Goal: Find specific page/section: Find specific page/section

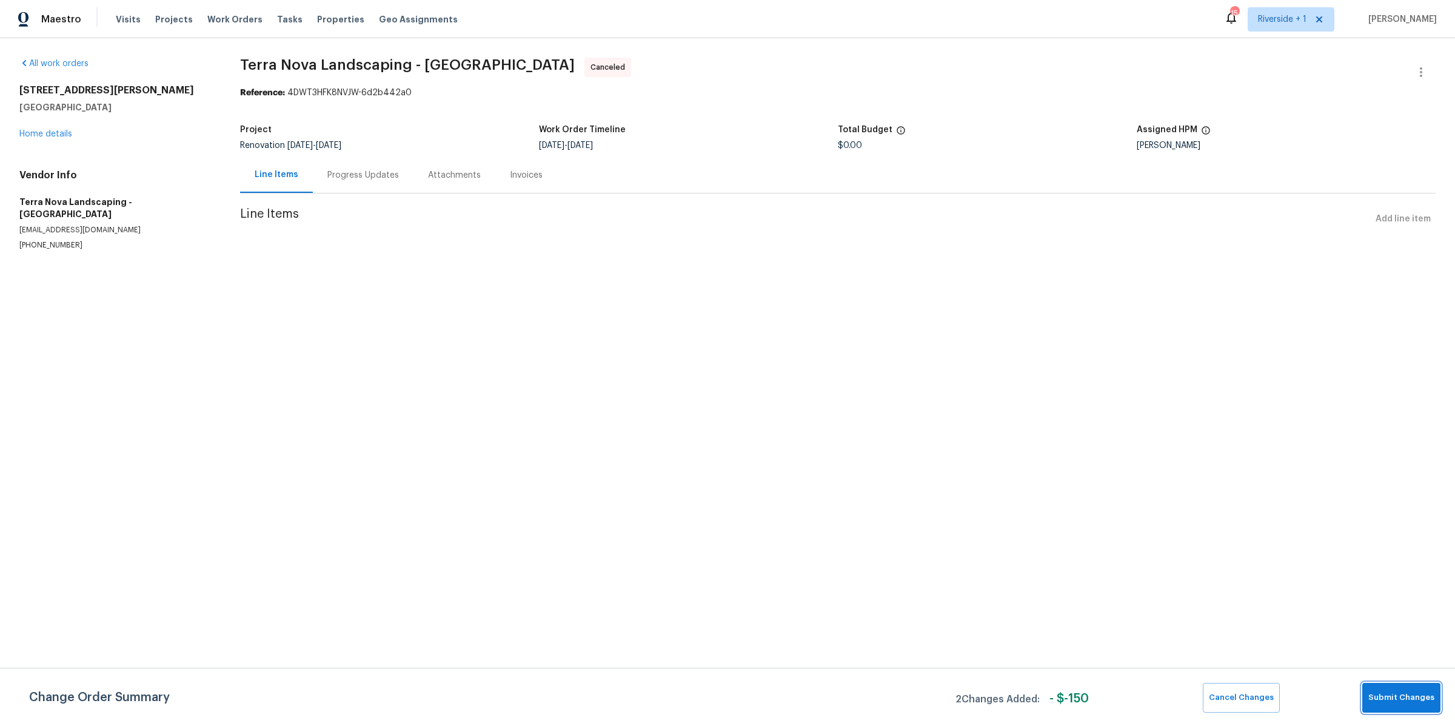
click at [1404, 692] on span "Submit Changes" at bounding box center [1401, 698] width 66 height 14
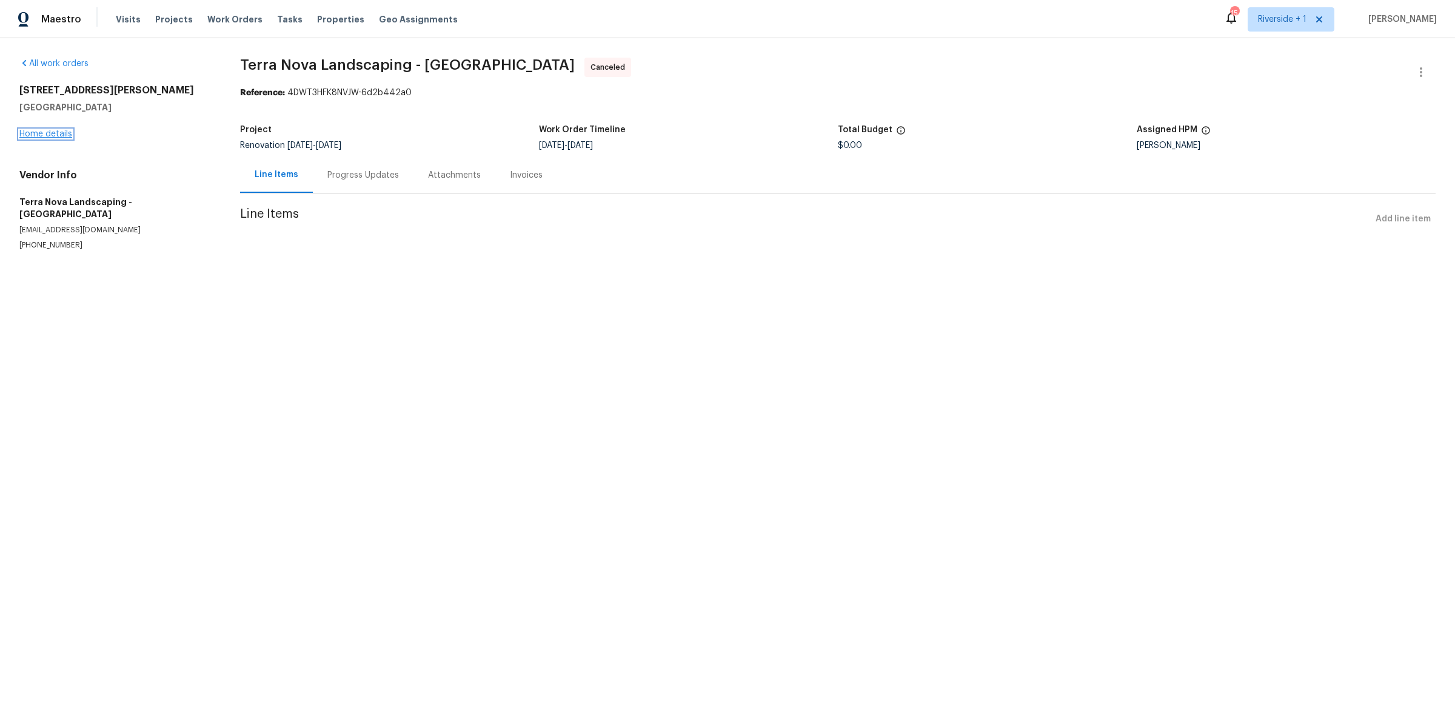
click at [55, 132] on link "Home details" at bounding box center [45, 134] width 53 height 8
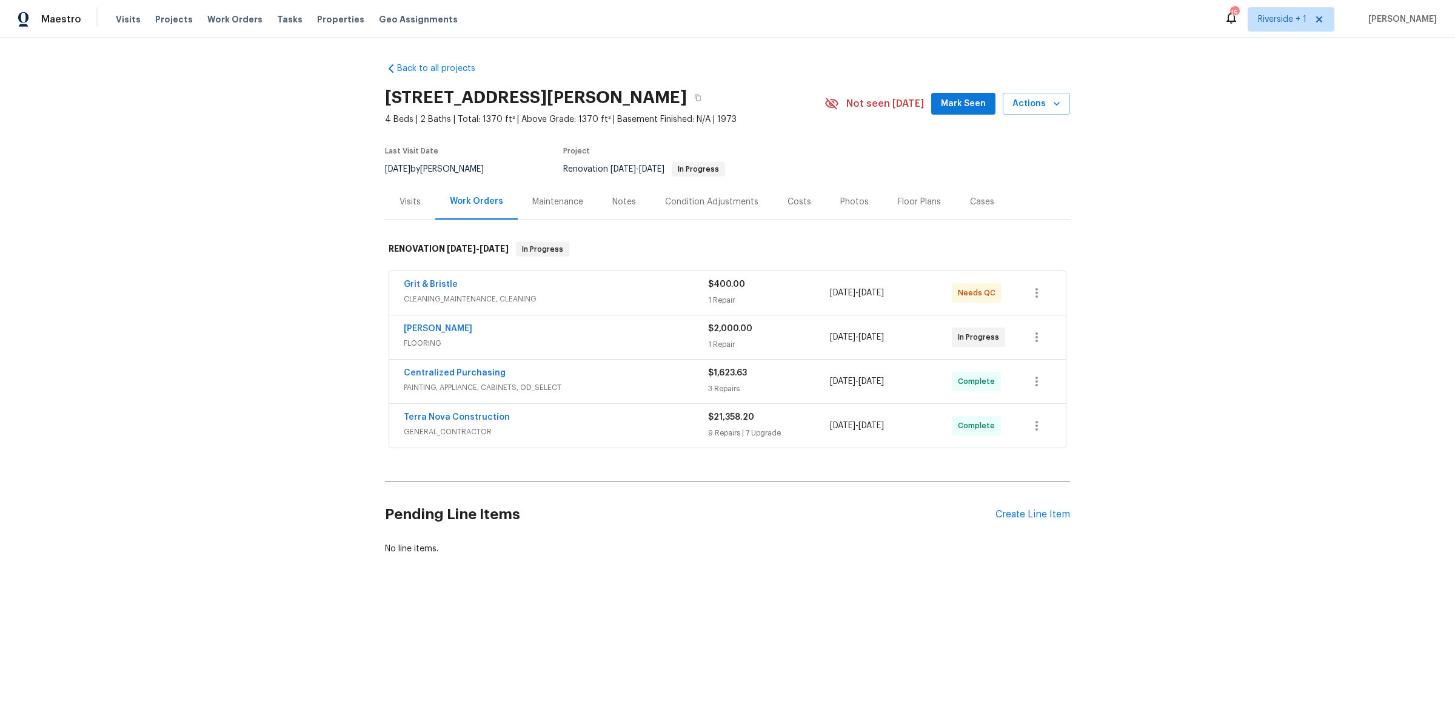
click at [544, 427] on span "GENERAL_CONTRACTOR" at bounding box center [556, 432] width 304 height 12
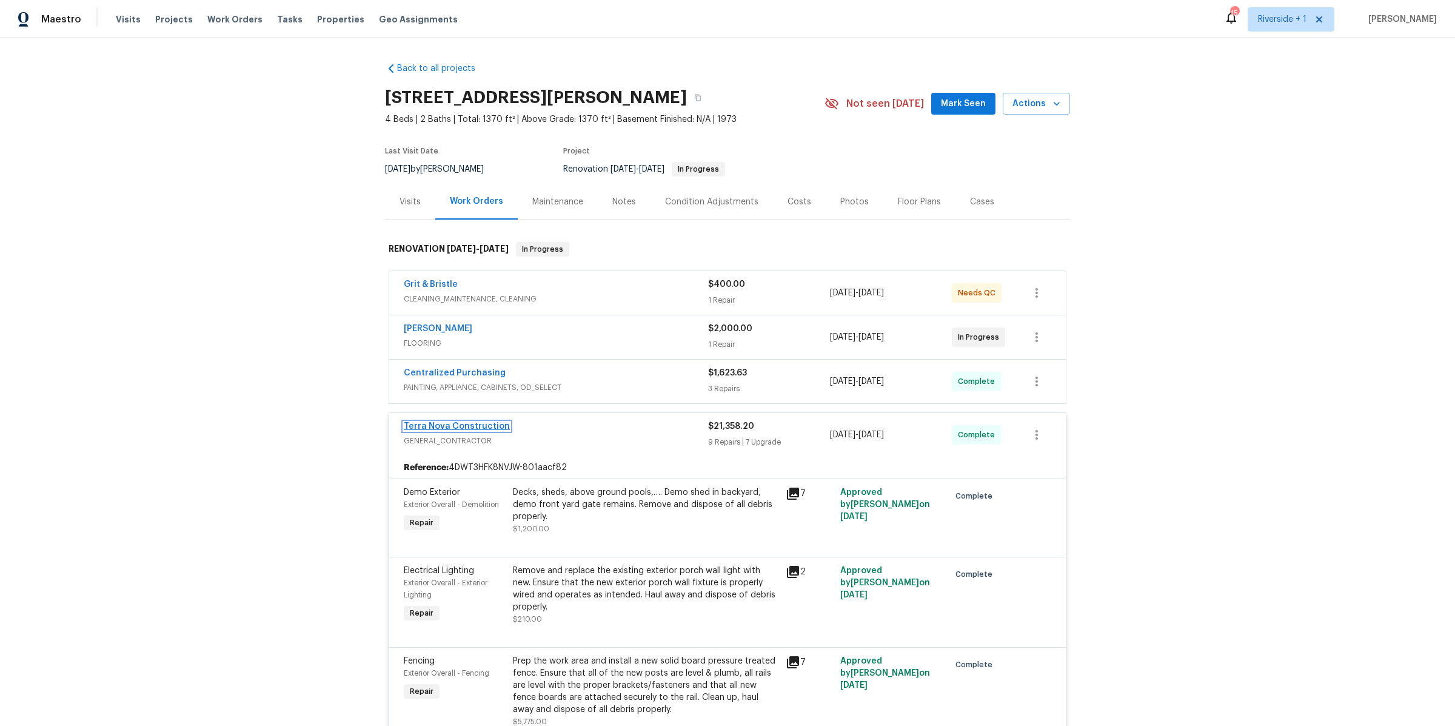
click at [468, 430] on link "Terra Nova Construction" at bounding box center [457, 426] width 106 height 8
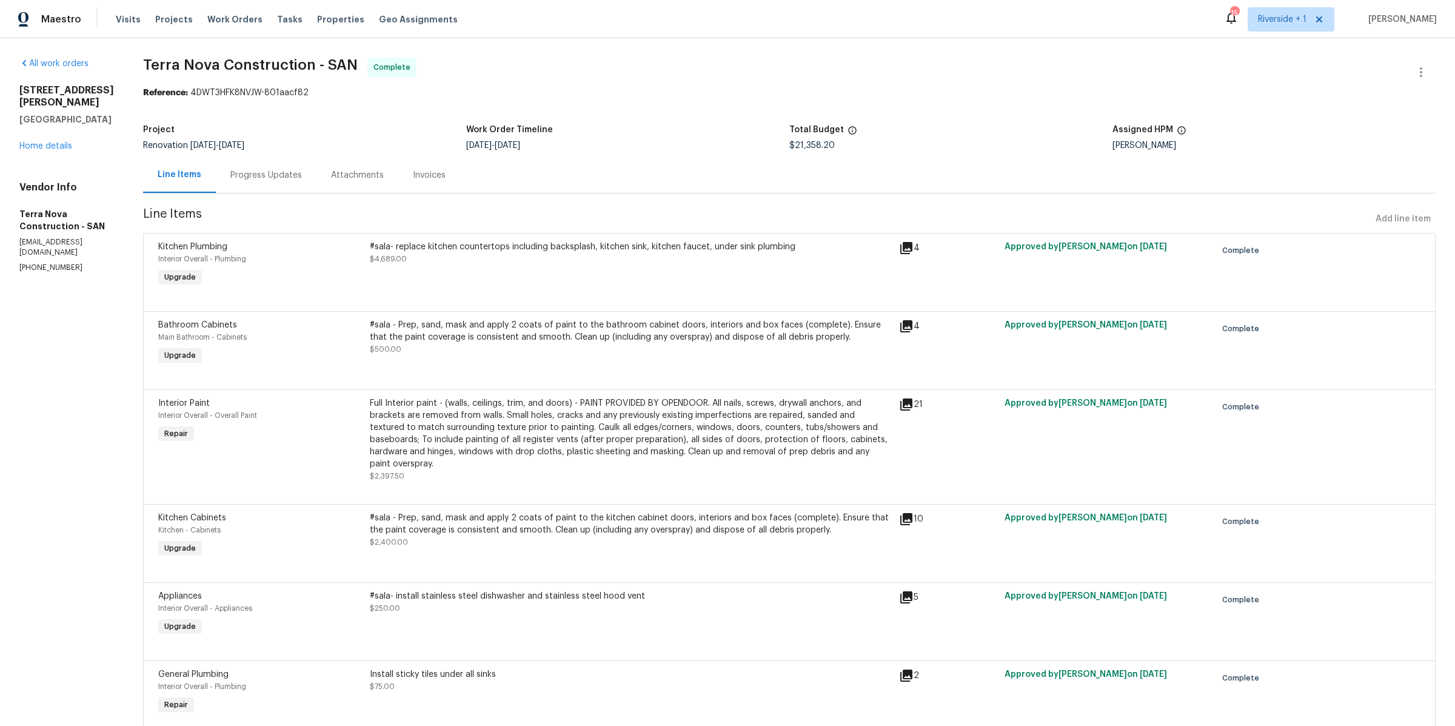
click at [1391, 219] on div "Line Items Add line item" at bounding box center [789, 219] width 1293 height 22
click at [55, 142] on link "Home details" at bounding box center [45, 146] width 53 height 8
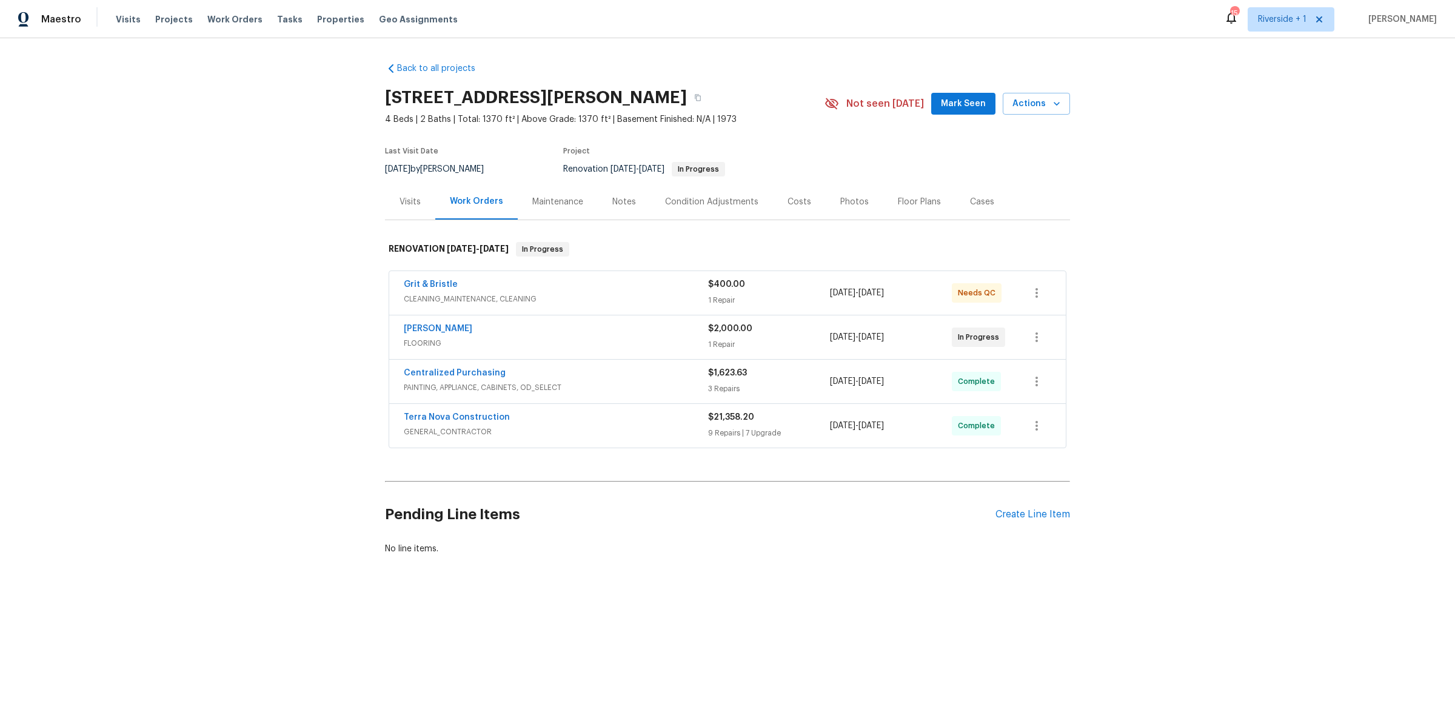
click at [660, 295] on span "CLEANING_MAINTENANCE, CLEANING" at bounding box center [556, 299] width 304 height 12
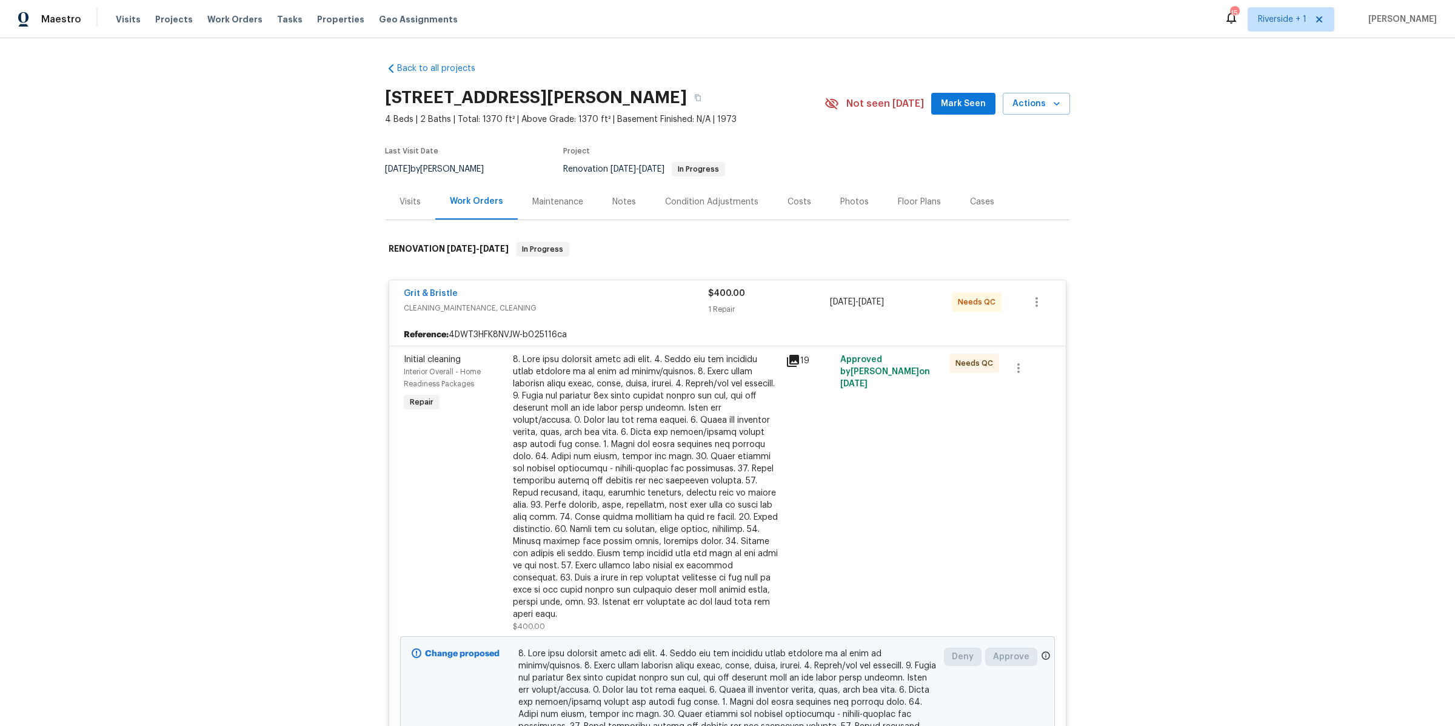
click at [660, 467] on div at bounding box center [646, 486] width 266 height 267
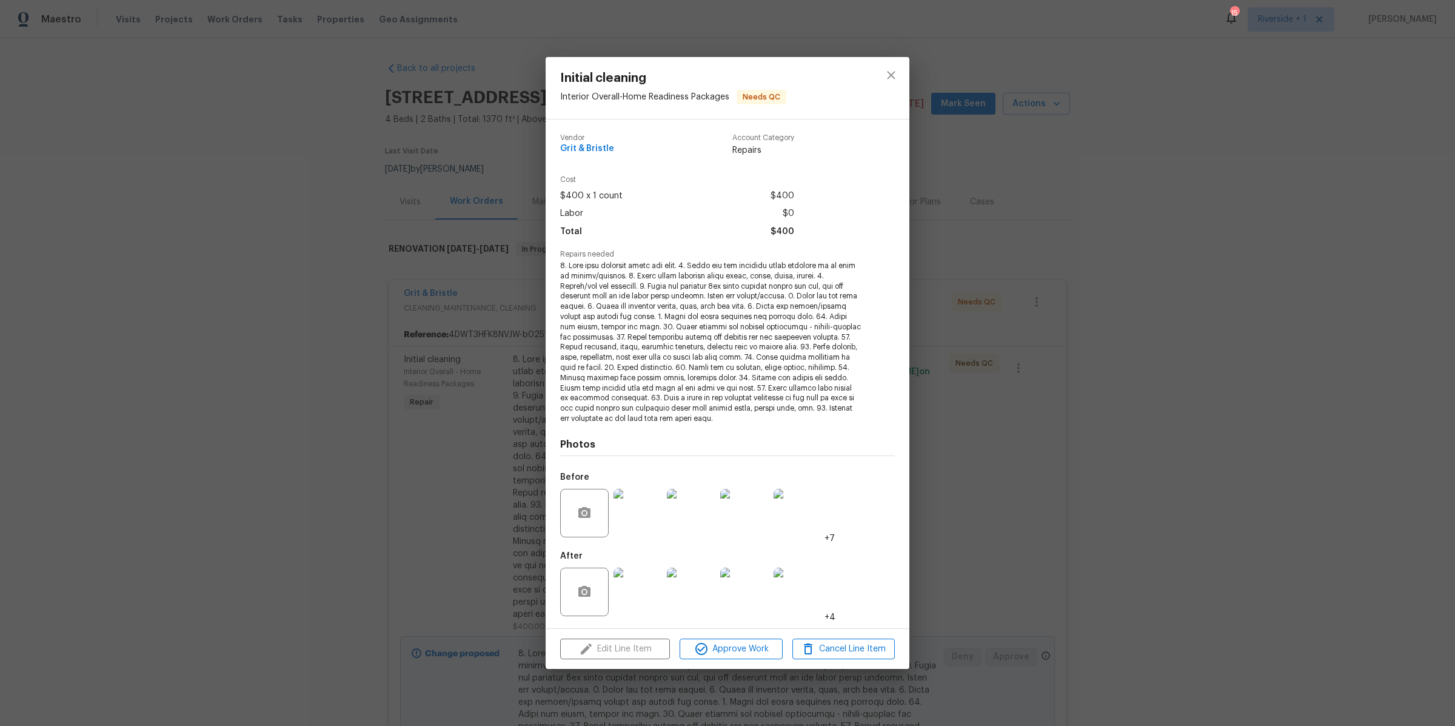
click at [943, 561] on div "Initial cleaning Interior Overall - Home Readiness Packages Needs QC Vendor Gri…" at bounding box center [727, 363] width 1455 height 726
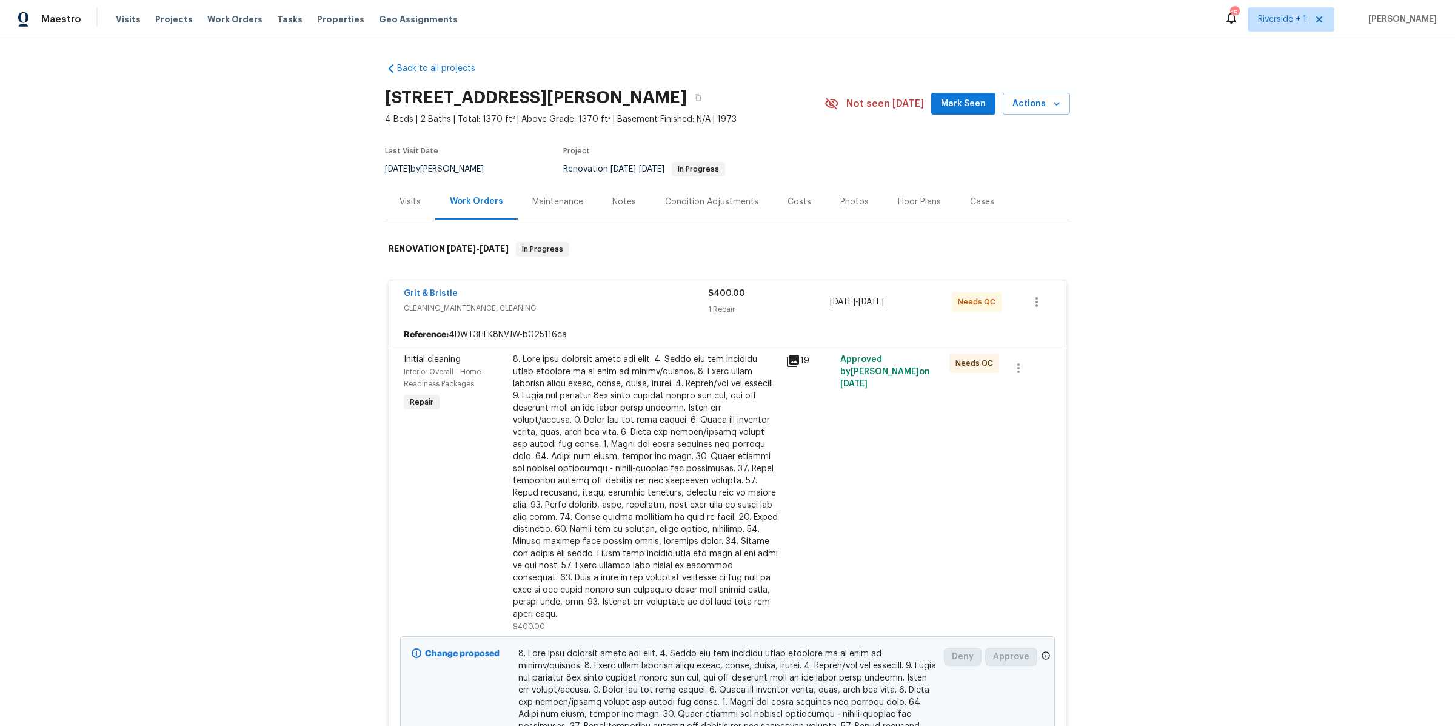
click at [625, 474] on div at bounding box center [646, 486] width 266 height 267
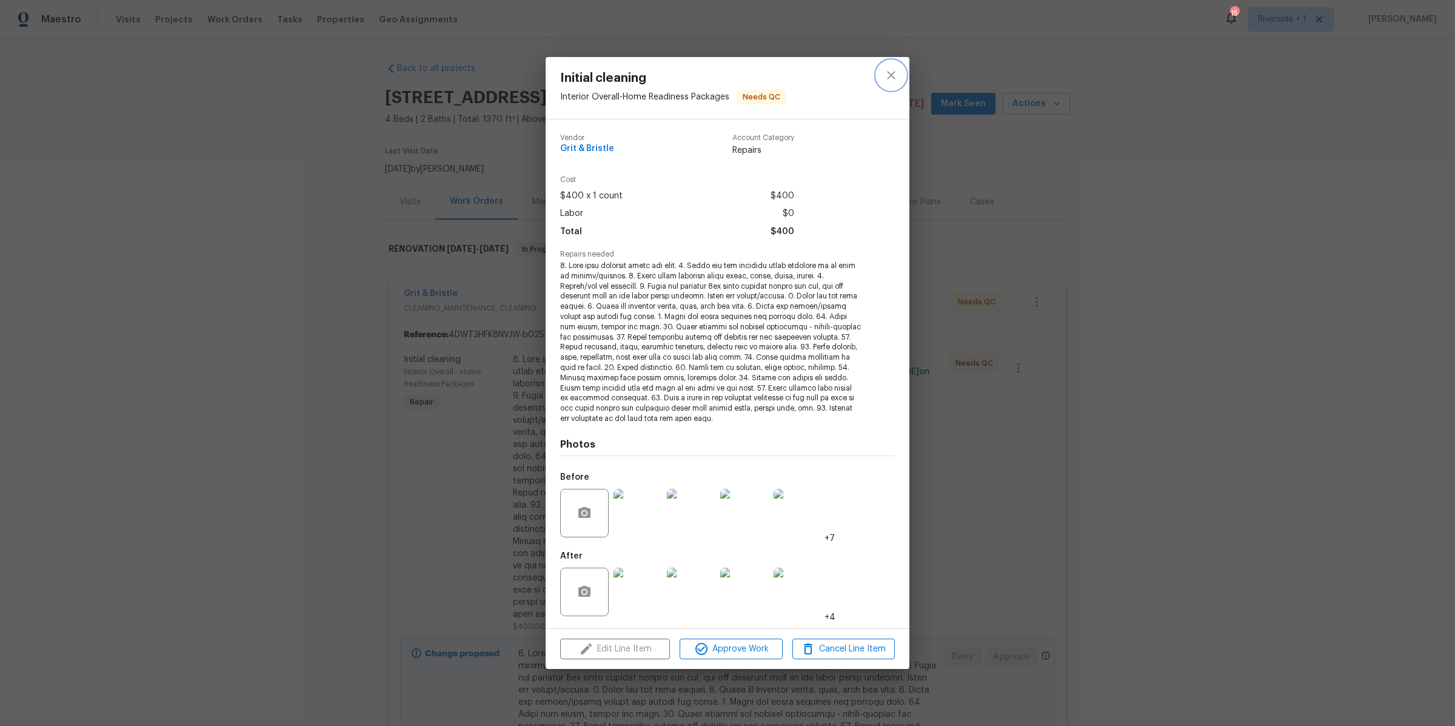
click at [894, 72] on icon "close" at bounding box center [891, 75] width 15 height 15
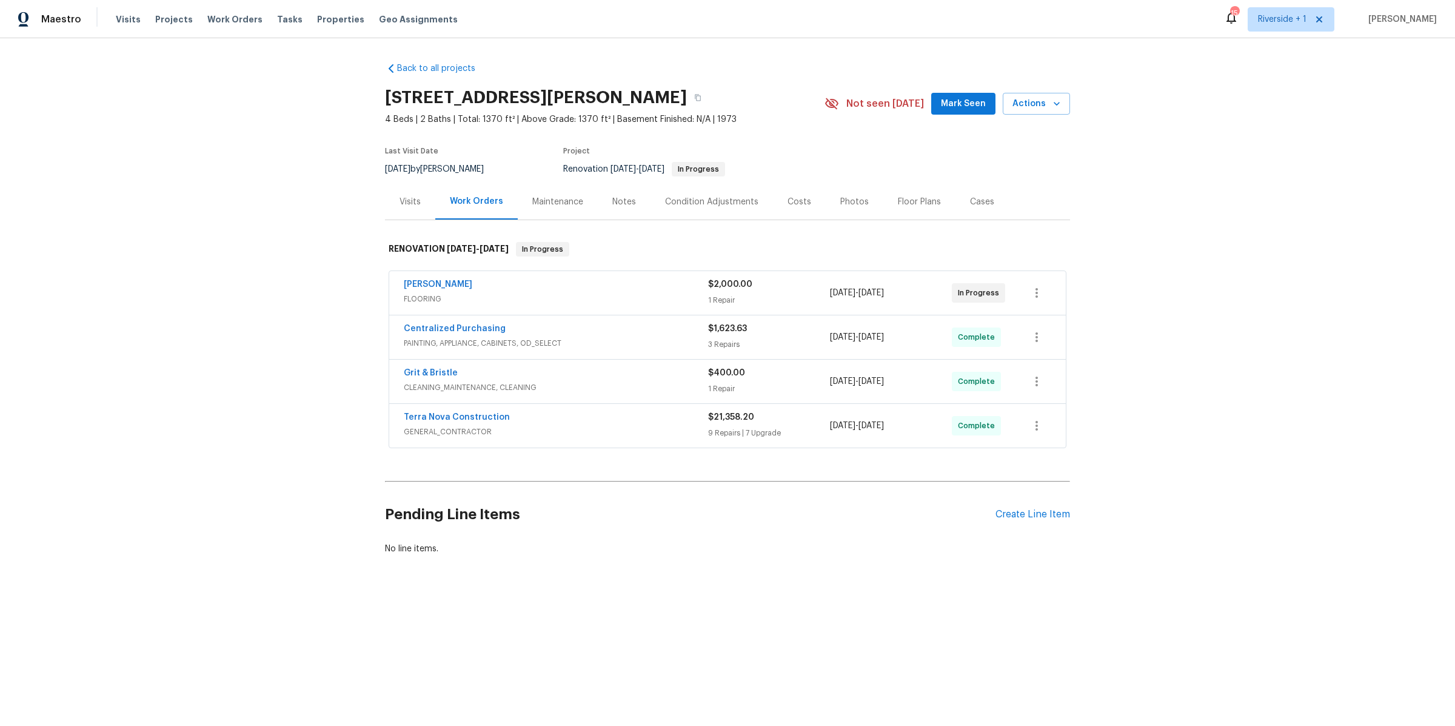
click at [645, 297] on span "FLOORING" at bounding box center [556, 299] width 304 height 12
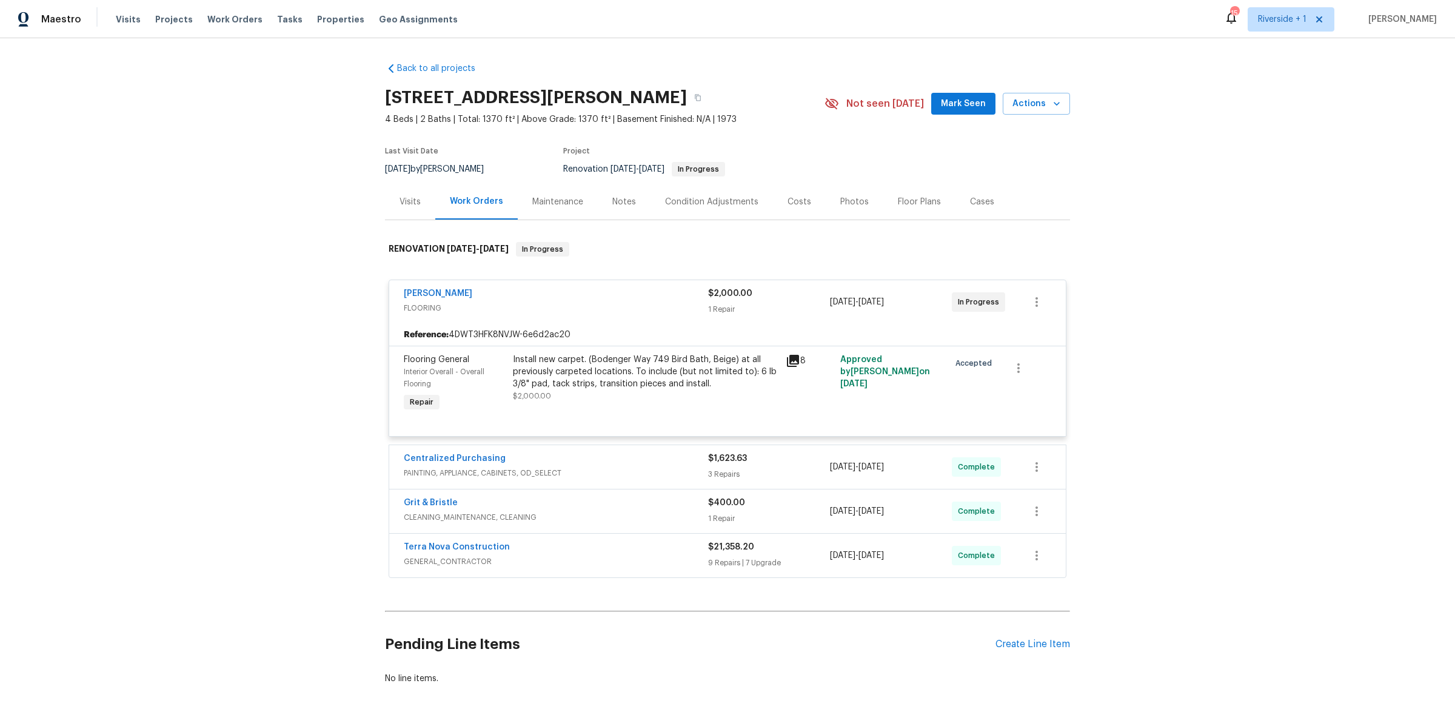
click at [617, 384] on div "Install new carpet. (Bodenger Way 749 Bird Bath, Beige) at all previously carpe…" at bounding box center [646, 371] width 266 height 36
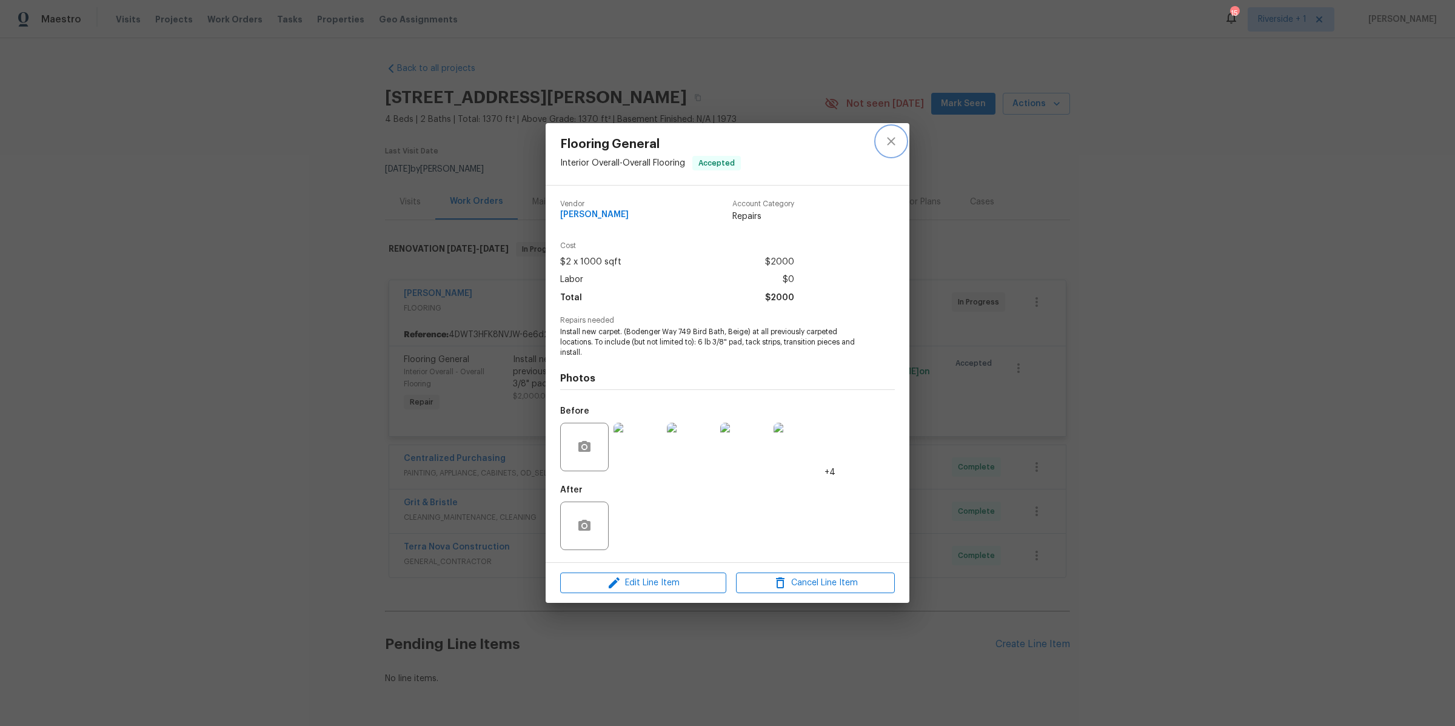
click at [887, 142] on icon "close" at bounding box center [891, 141] width 15 height 15
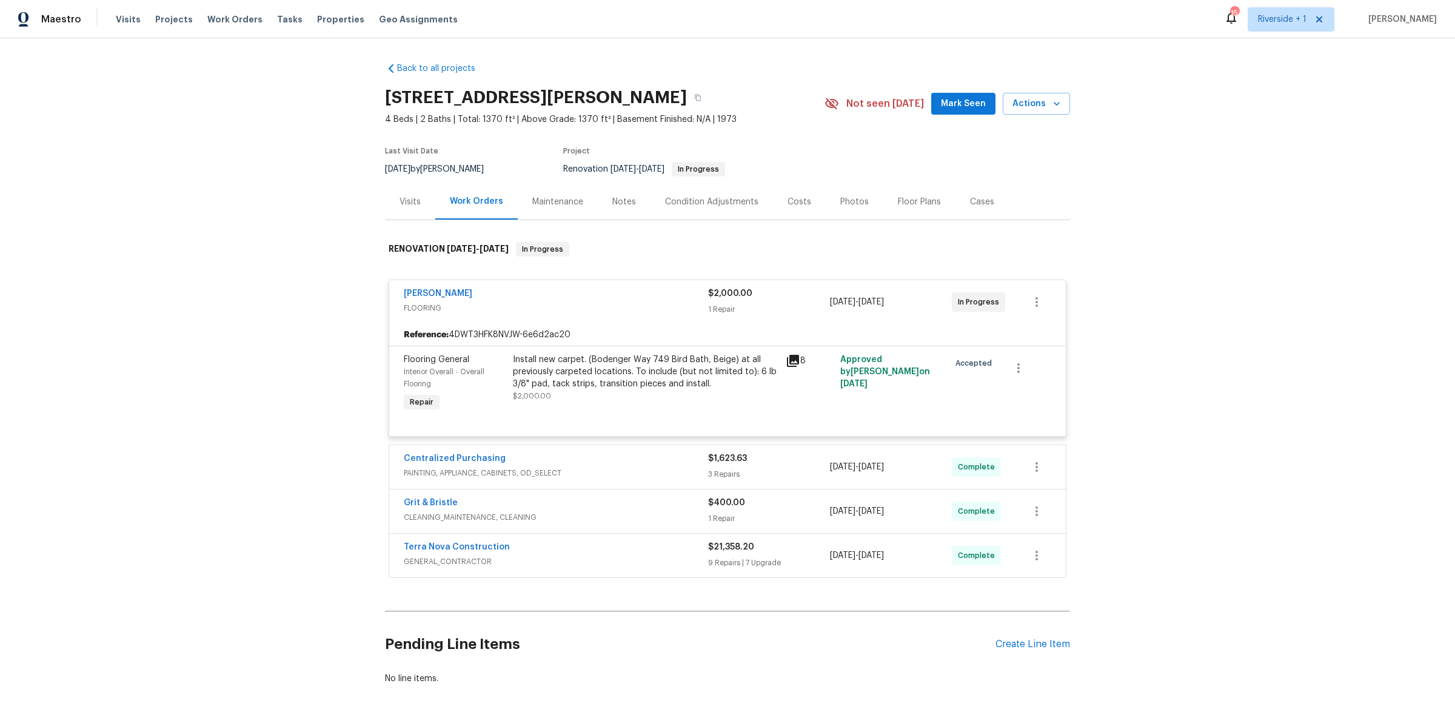
click at [1104, 463] on div "Back to all projects 1885 Leon Ave, San Diego, CA 92154 4 Beds | 2 Baths | Tota…" at bounding box center [727, 382] width 1455 height 688
click at [247, 422] on div "Back to all projects 1885 Leon Ave, San Diego, CA 92154 4 Beds | 2 Baths | Tota…" at bounding box center [727, 382] width 1455 height 688
click at [561, 517] on span "CLEANING_MAINTENANCE, CLEANING" at bounding box center [556, 517] width 304 height 12
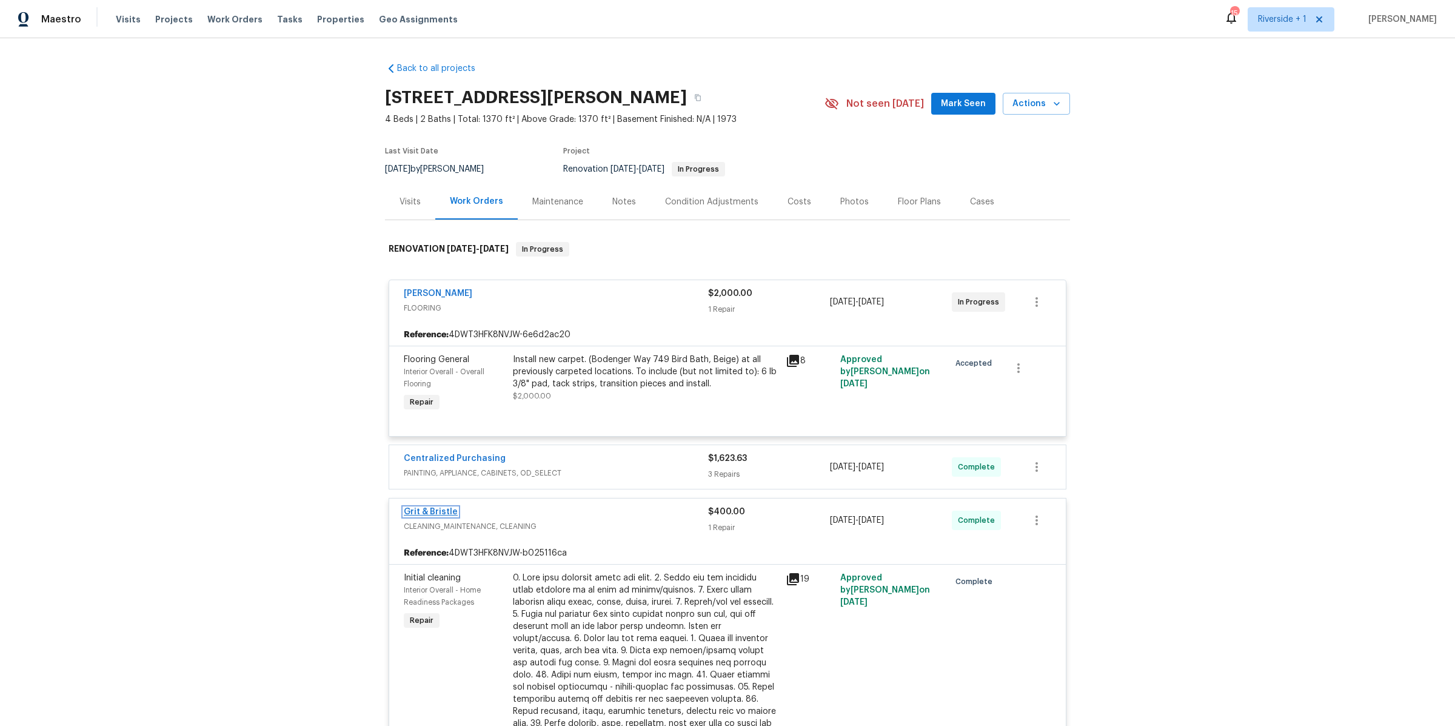
click at [428, 515] on link "Grit & Bristle" at bounding box center [431, 511] width 54 height 8
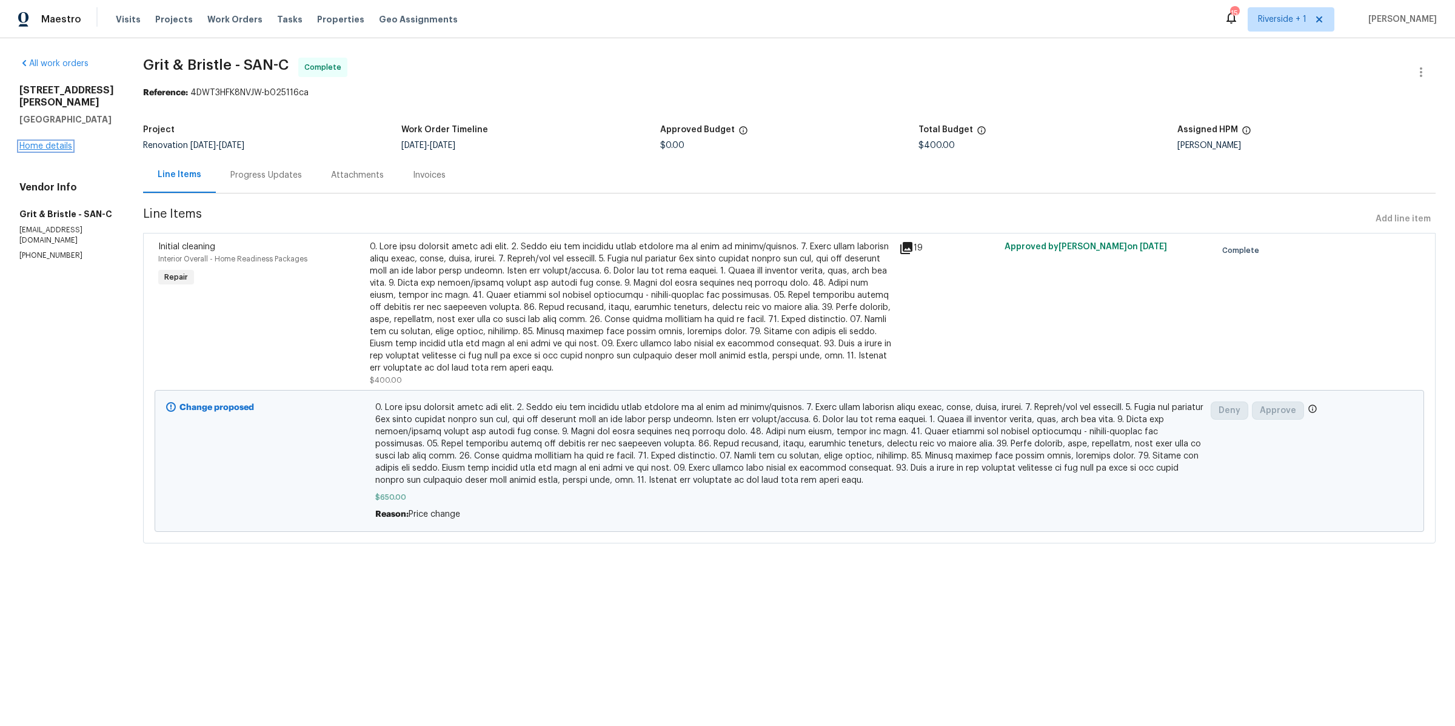
click at [49, 142] on link "Home details" at bounding box center [45, 146] width 53 height 8
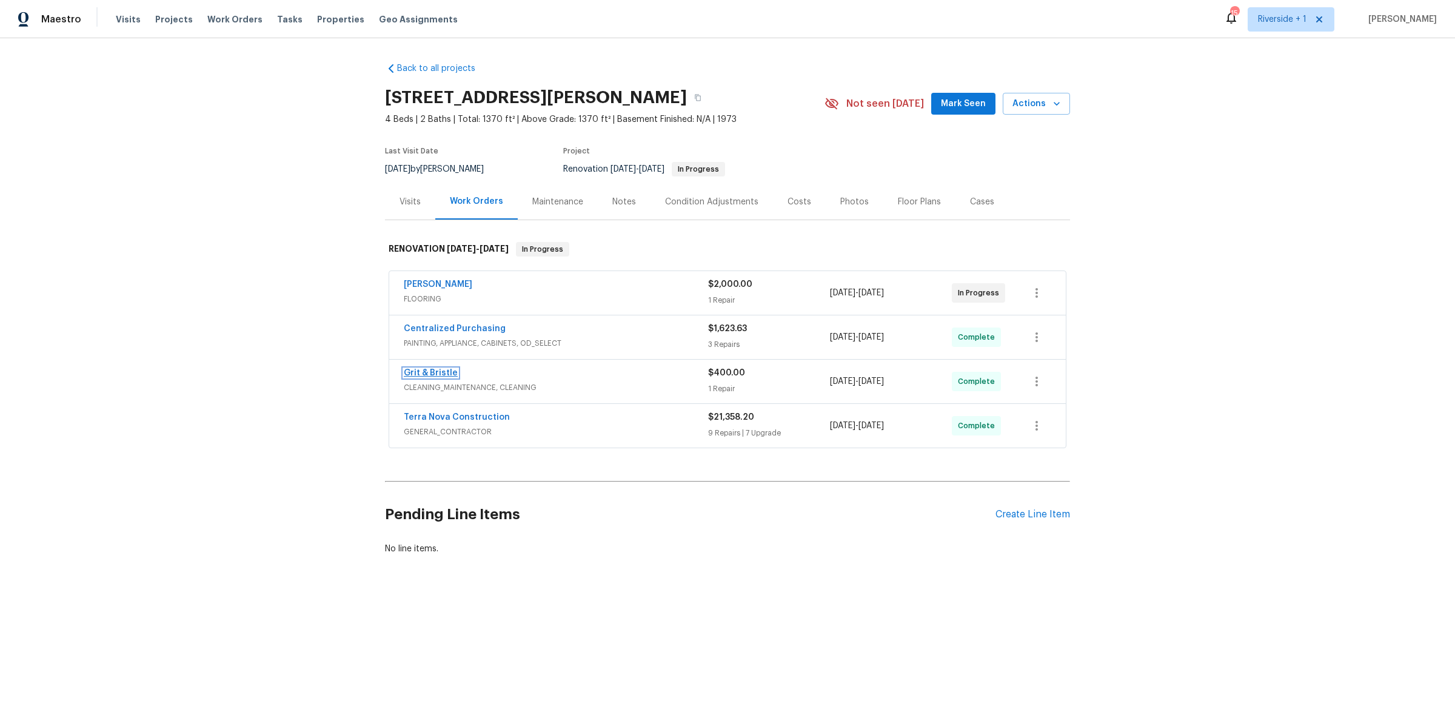
click at [427, 372] on link "Grit & Bristle" at bounding box center [431, 373] width 54 height 8
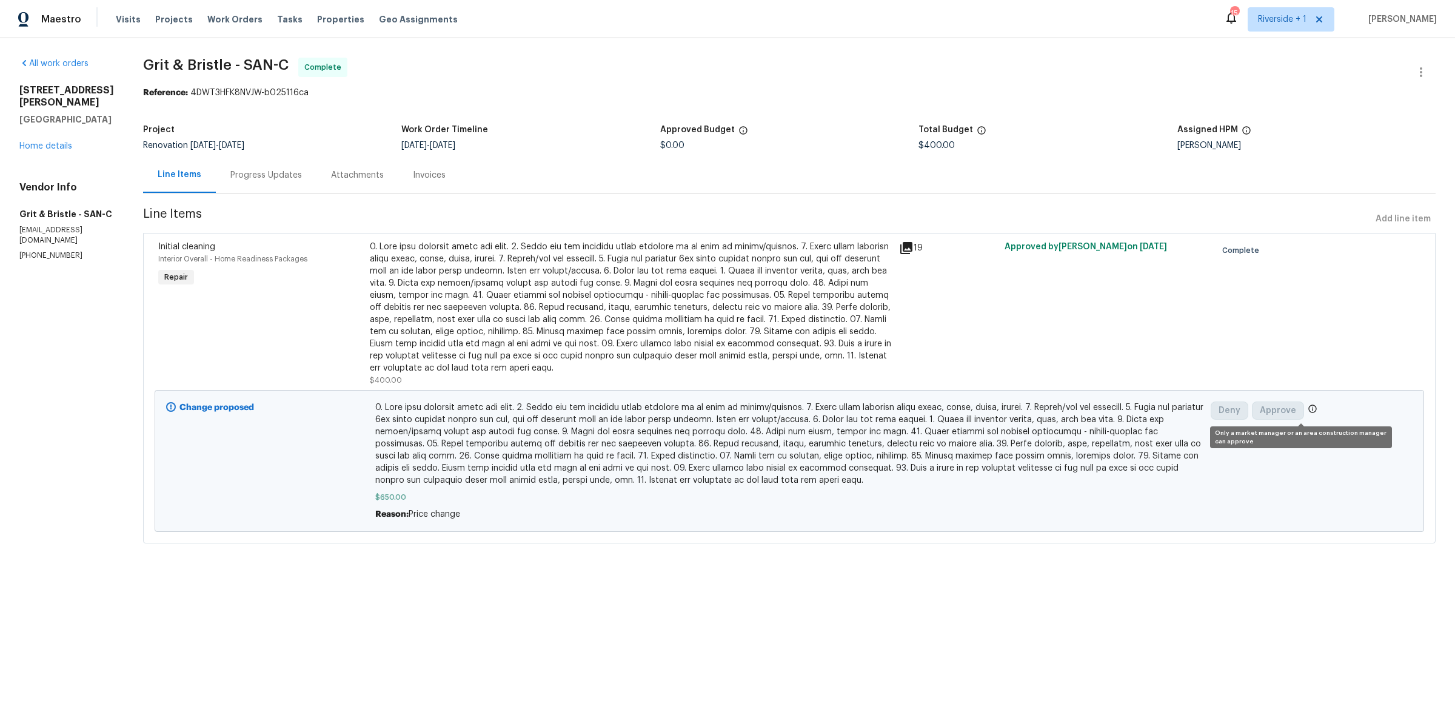
click at [1308, 409] on icon at bounding box center [1313, 409] width 10 height 10
click at [227, 412] on b "Change proposed" at bounding box center [216, 407] width 75 height 8
click at [62, 142] on link "Home details" at bounding box center [45, 146] width 53 height 8
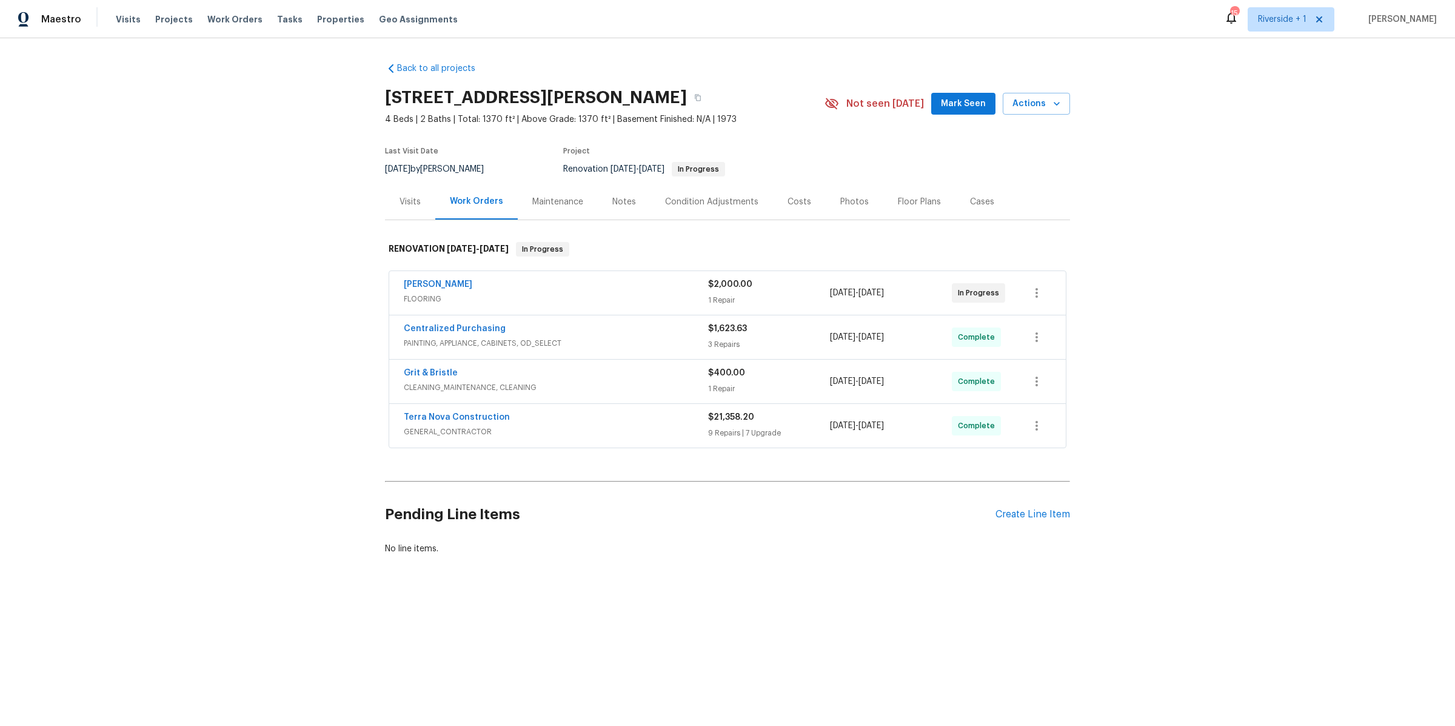
click at [634, 296] on span "FLOORING" at bounding box center [556, 299] width 304 height 12
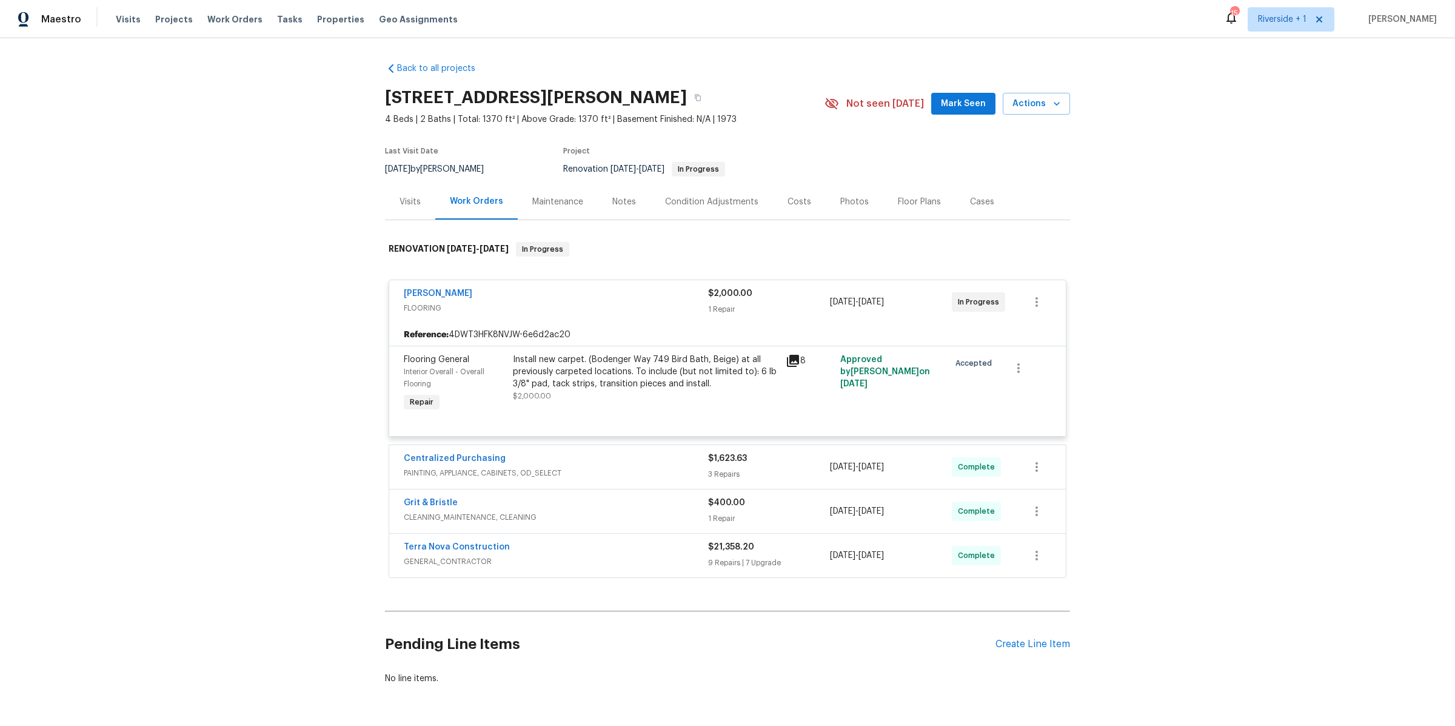
click at [628, 380] on div "Install new carpet. (Bodenger Way 749 Bird Bath, Beige) at all previously carpe…" at bounding box center [646, 371] width 266 height 36
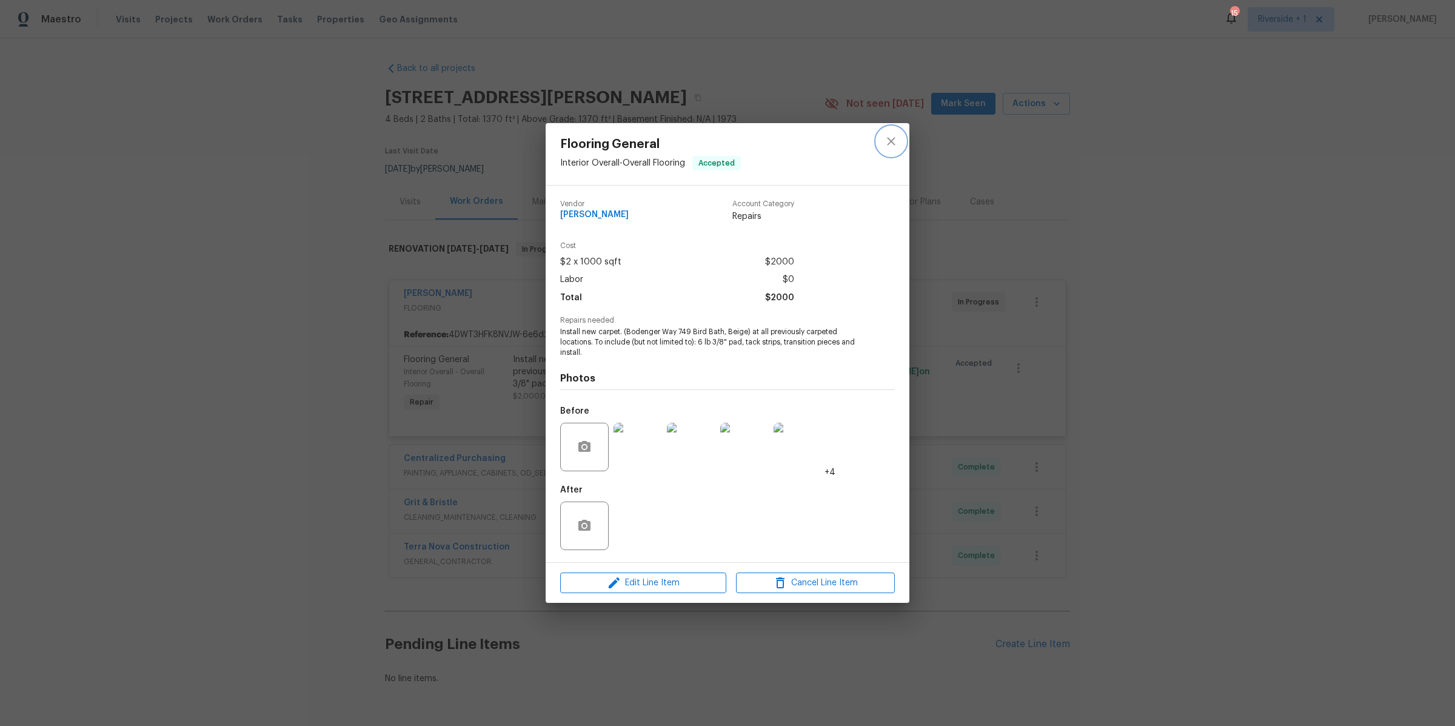
click at [892, 146] on icon "close" at bounding box center [891, 141] width 15 height 15
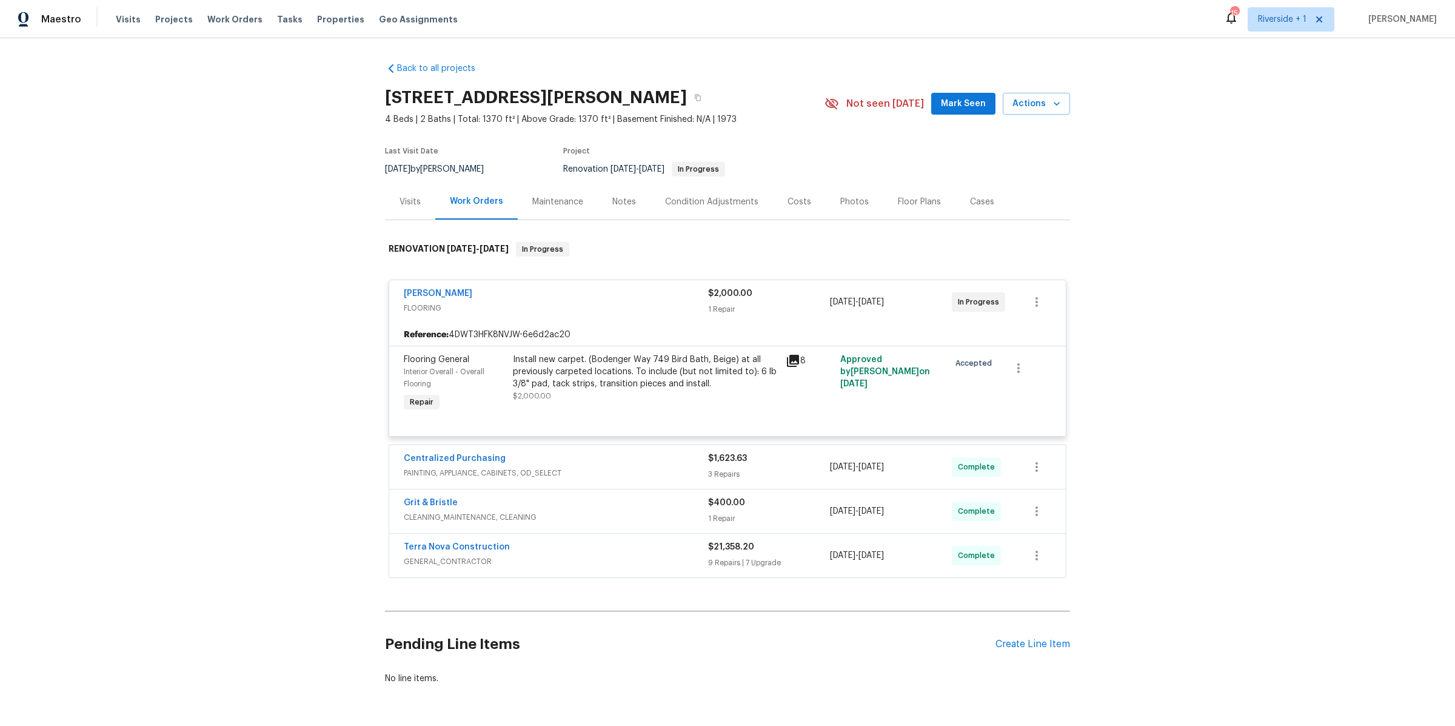
click at [612, 198] on div "Notes" at bounding box center [624, 202] width 24 height 12
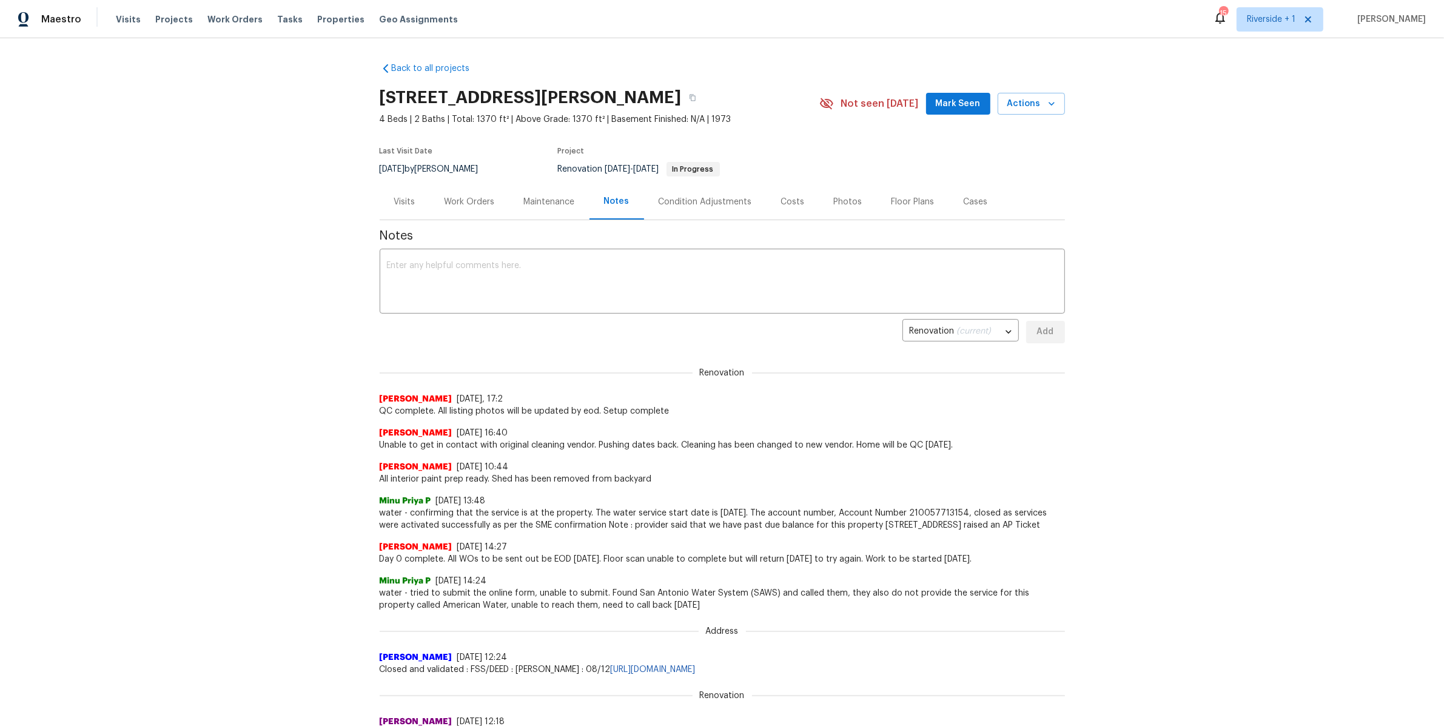
click at [483, 204] on div "Work Orders" at bounding box center [469, 202] width 50 height 12
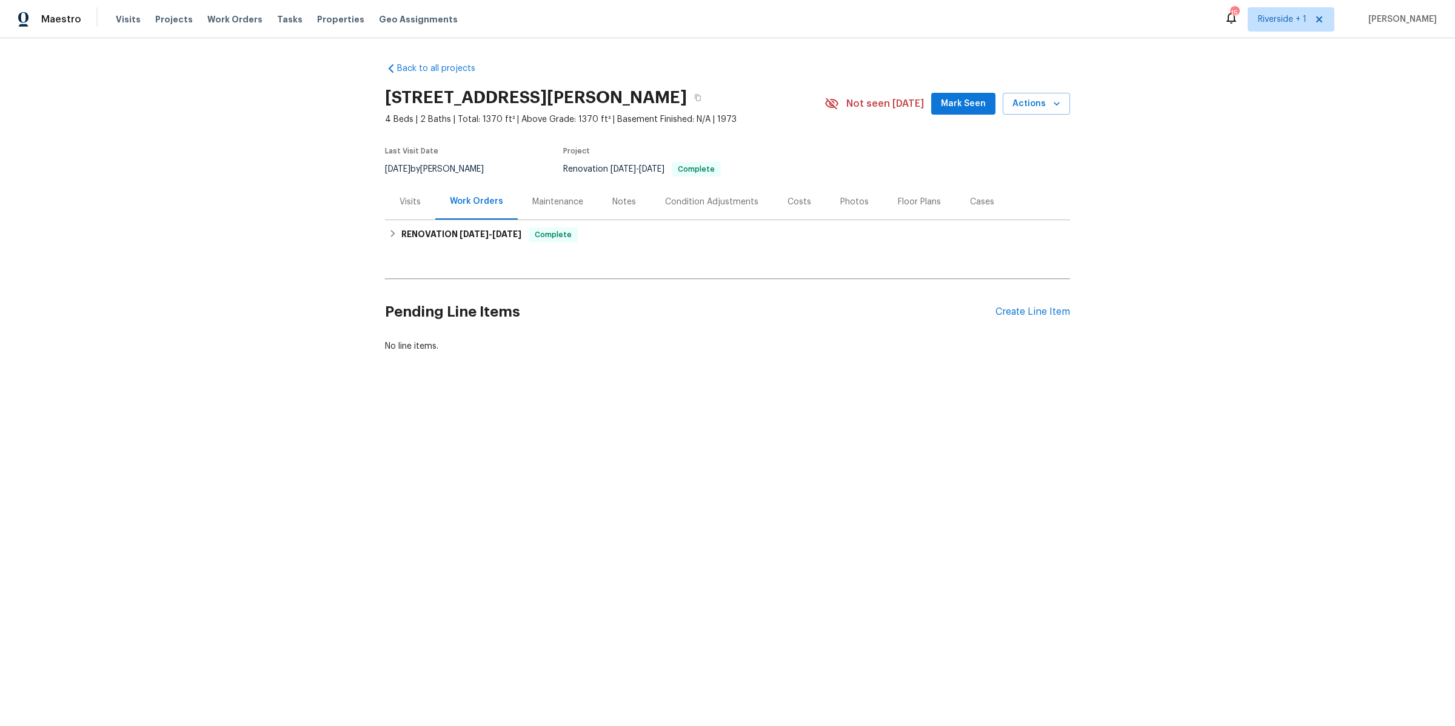
click at [788, 203] on div "Costs" at bounding box center [800, 202] width 24 height 12
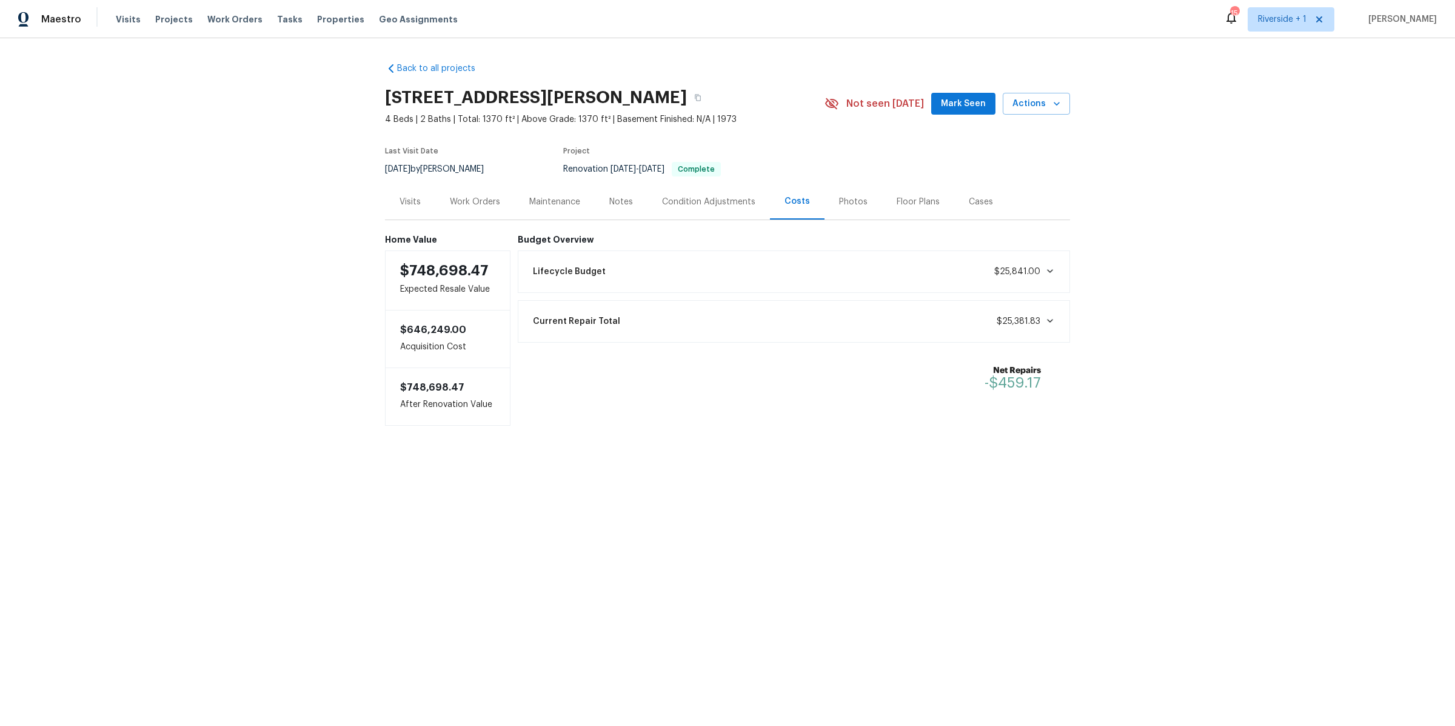
click at [475, 202] on div "Work Orders" at bounding box center [475, 202] width 50 height 12
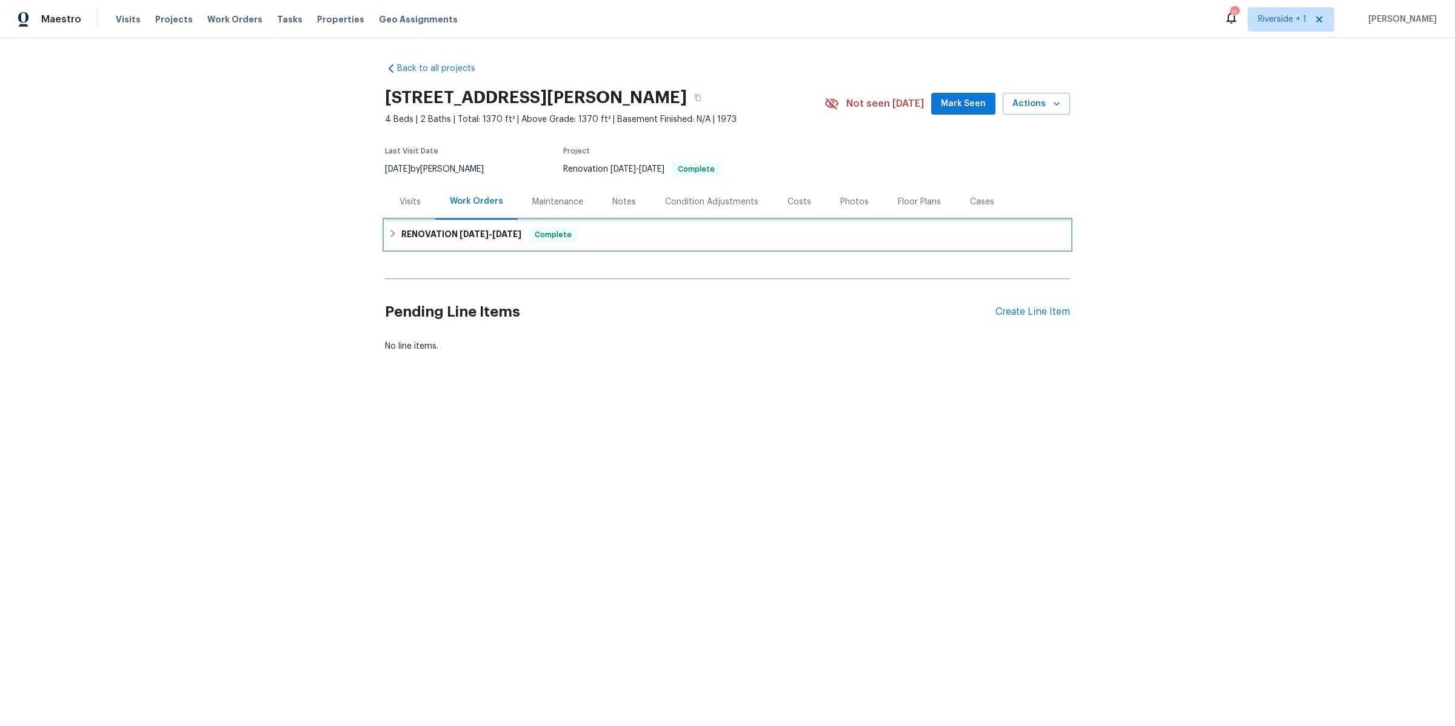
click at [478, 231] on span "[DATE]" at bounding box center [474, 234] width 29 height 8
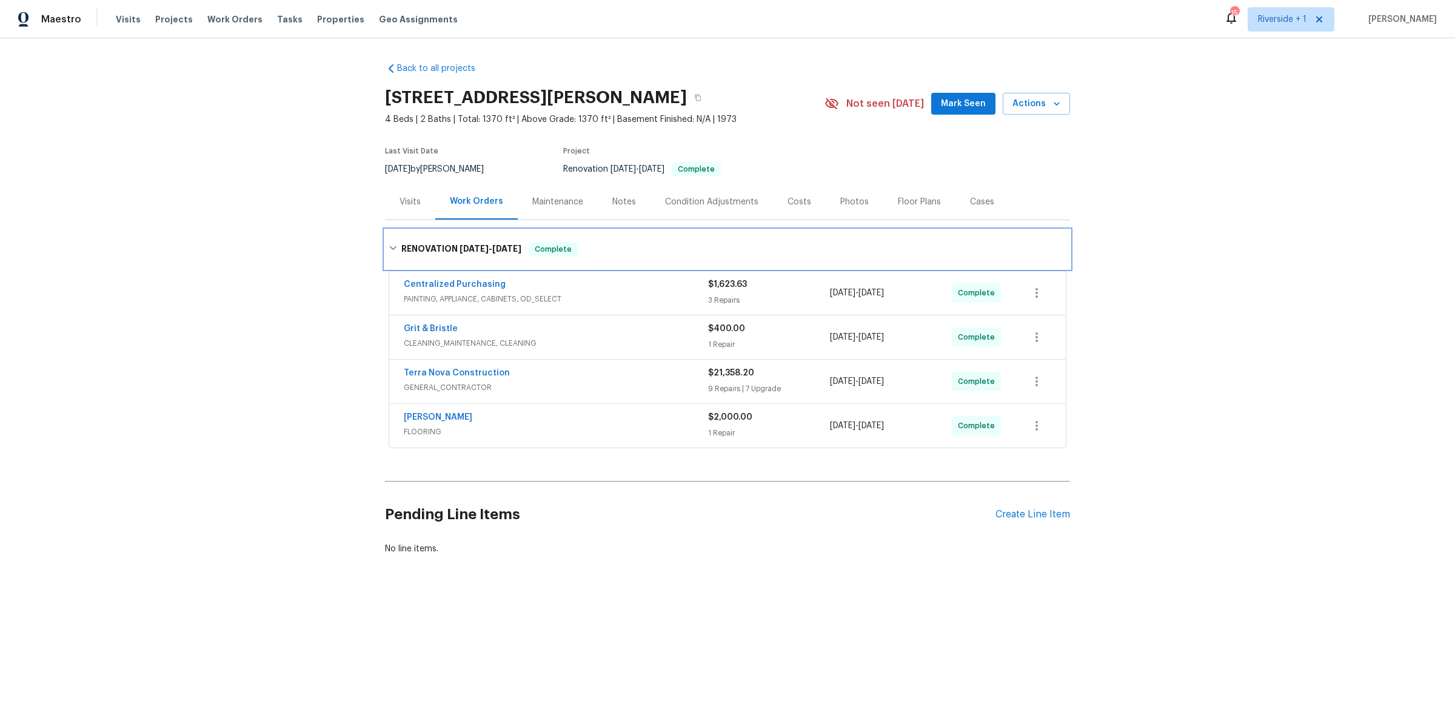
click at [389, 248] on icon at bounding box center [393, 248] width 8 height 8
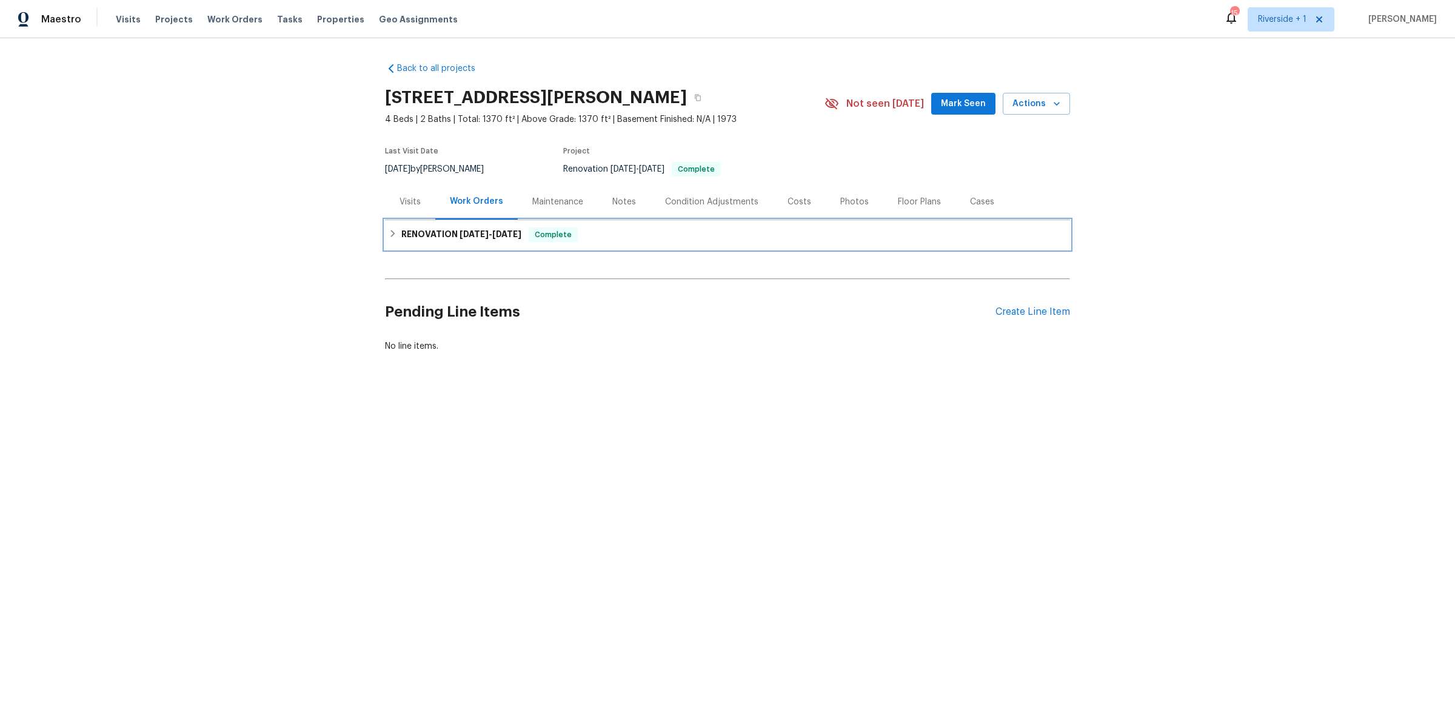
click at [417, 229] on h6 "RENOVATION [DATE] - [DATE]" at bounding box center [461, 234] width 120 height 15
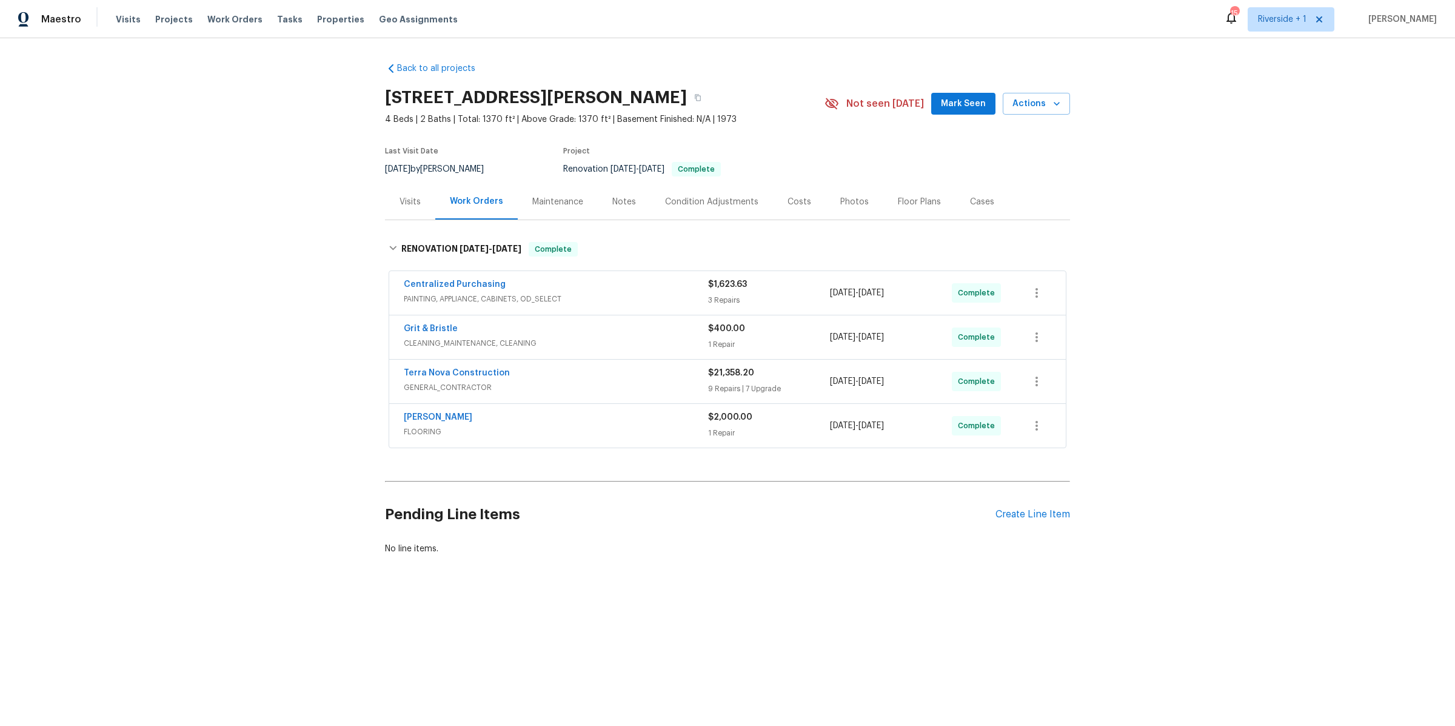
click at [517, 377] on div "Terra Nova Construction" at bounding box center [556, 374] width 304 height 15
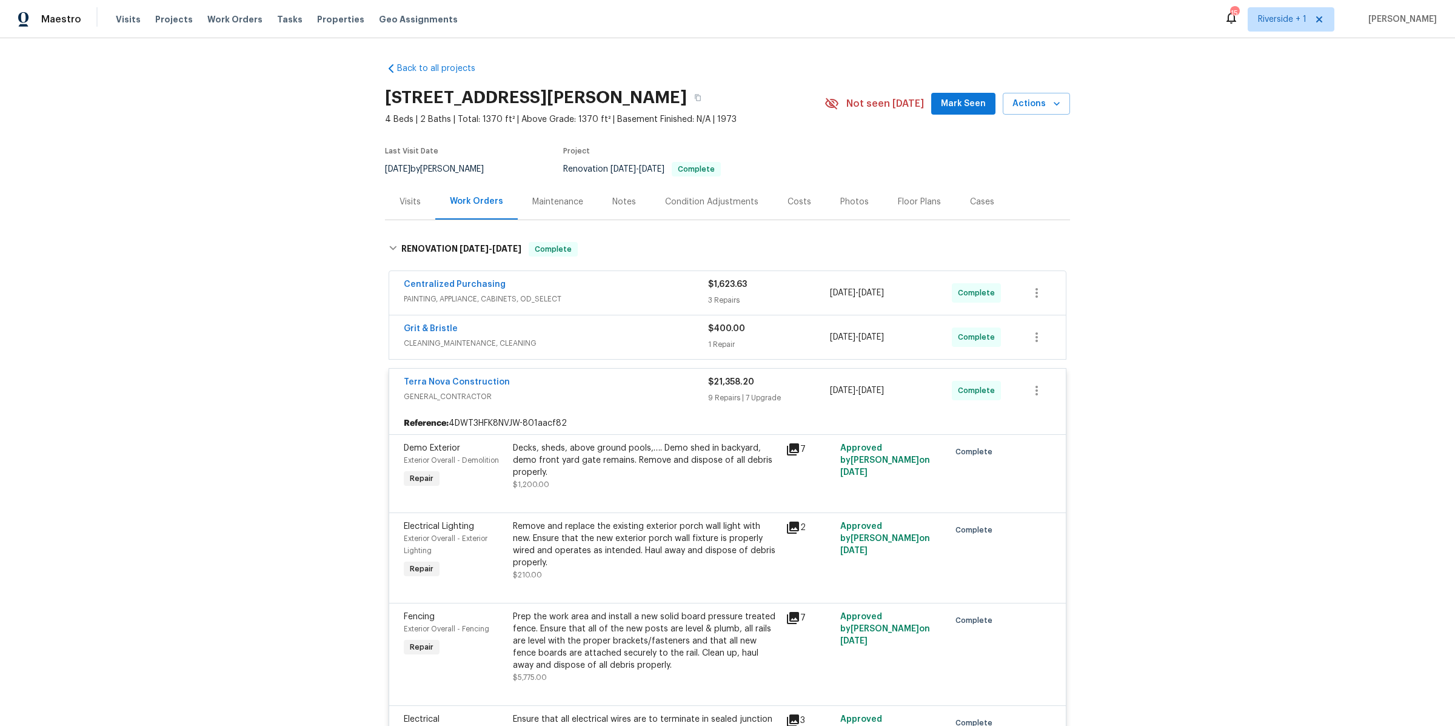
click at [562, 392] on span "GENERAL_CONTRACTOR" at bounding box center [556, 396] width 304 height 12
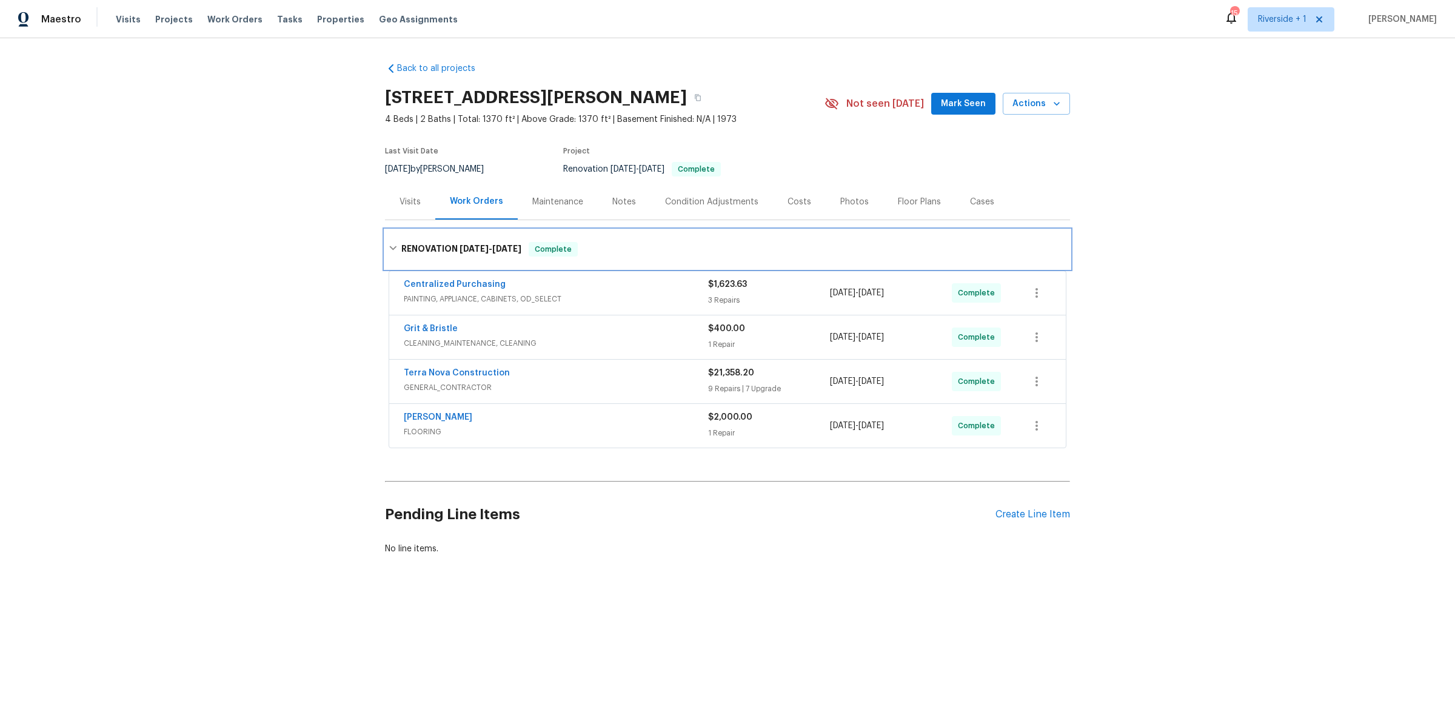
click at [389, 249] on icon at bounding box center [393, 248] width 8 height 8
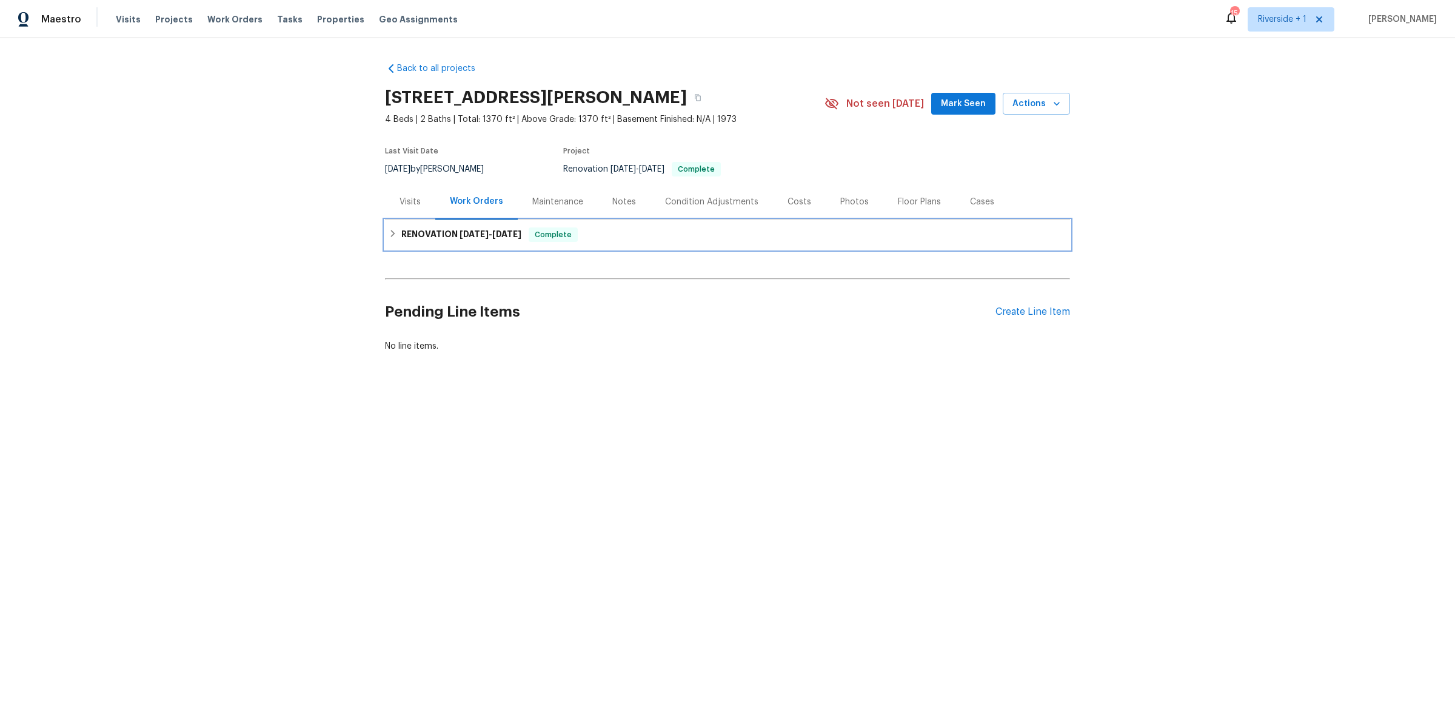
click at [391, 233] on icon at bounding box center [393, 233] width 4 height 7
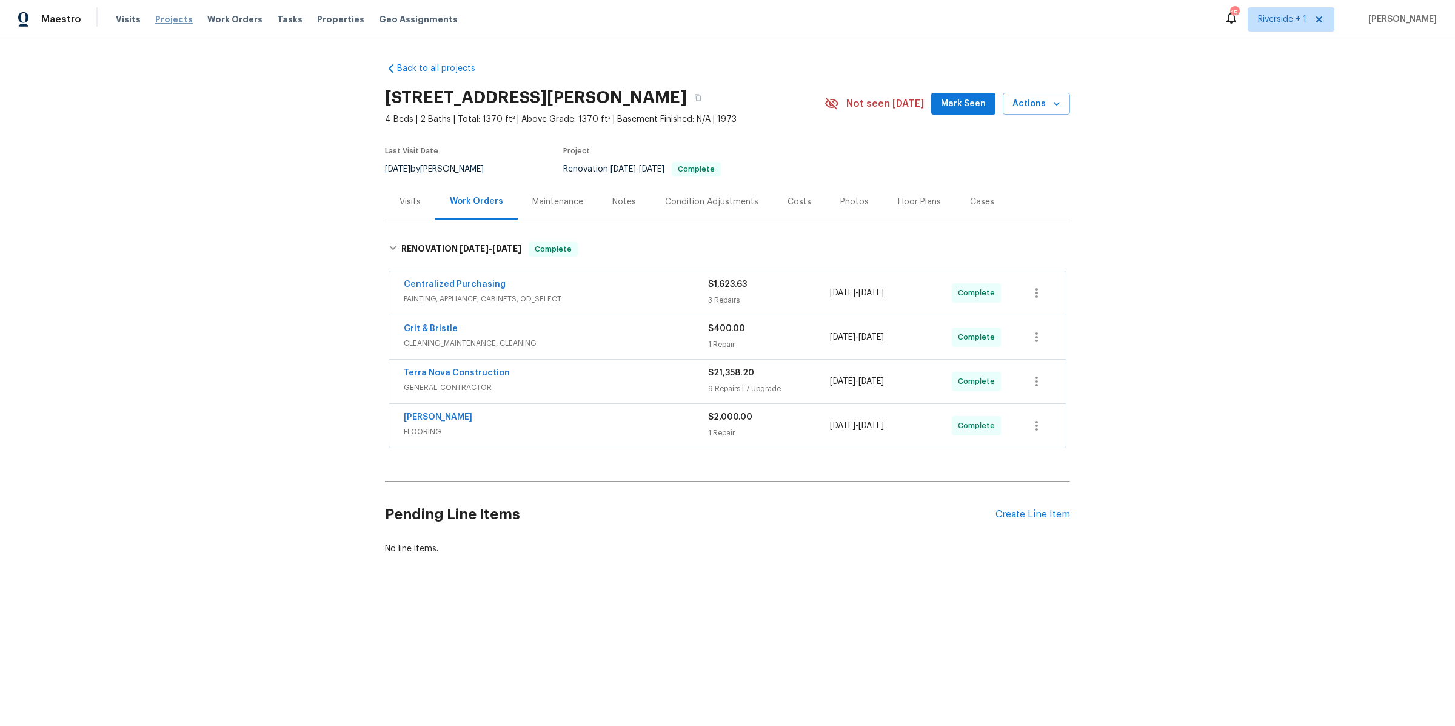
click at [159, 22] on span "Projects" at bounding box center [174, 19] width 38 height 12
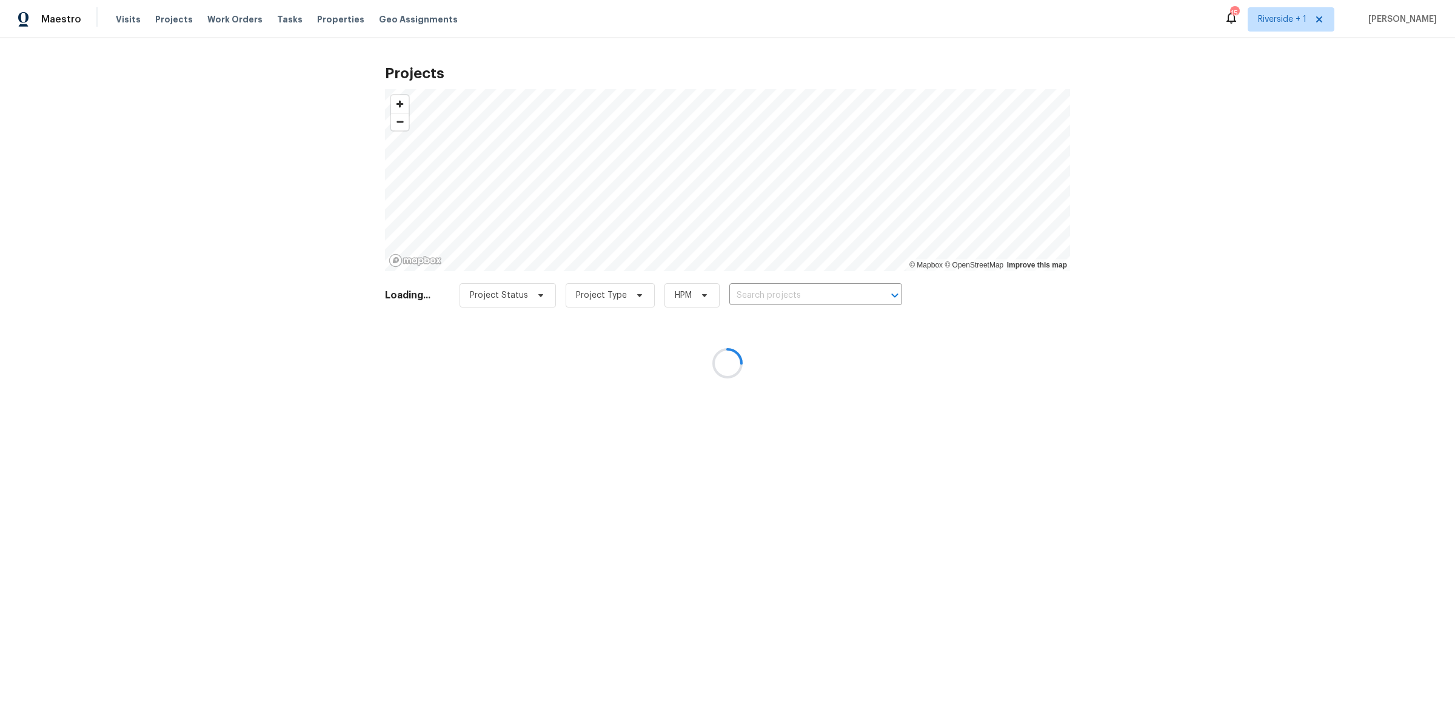
click at [774, 293] on div at bounding box center [727, 363] width 1455 height 726
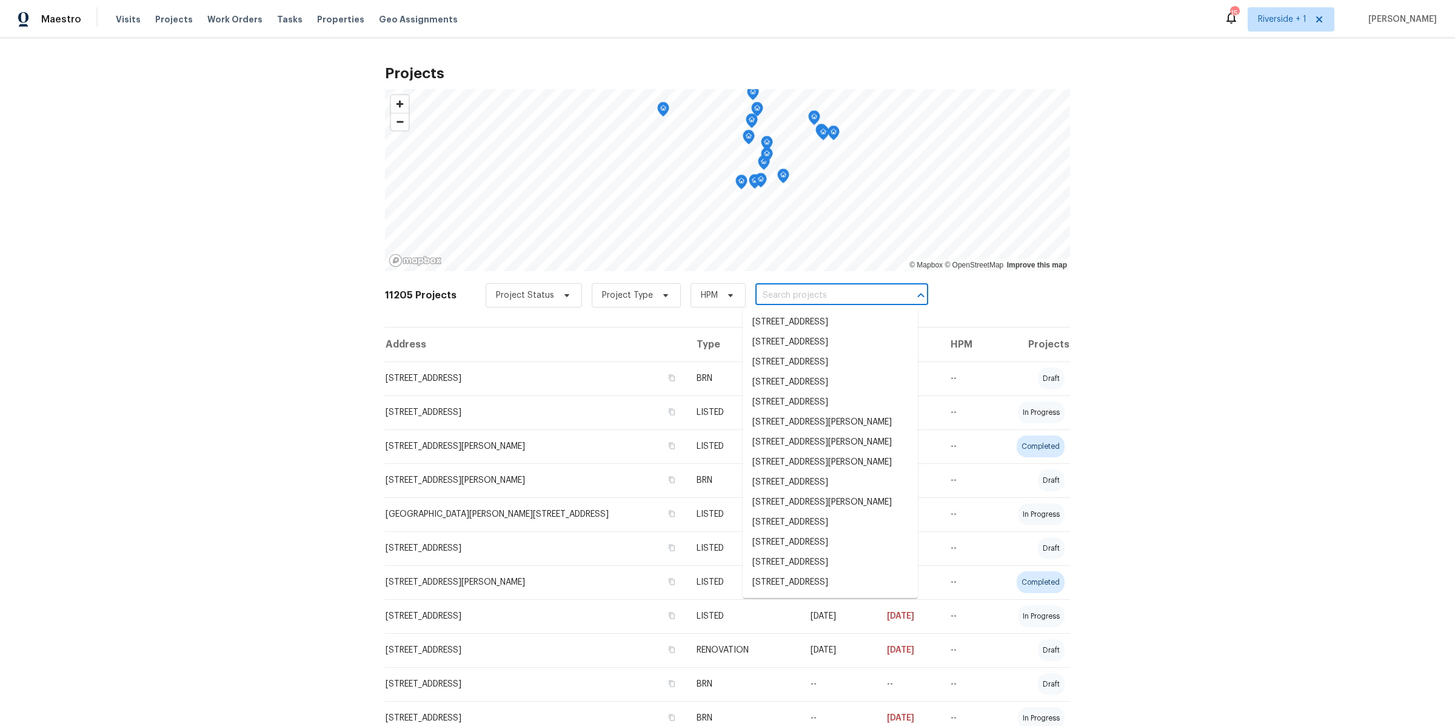
click at [774, 293] on input "text" at bounding box center [824, 295] width 139 height 19
type input "c"
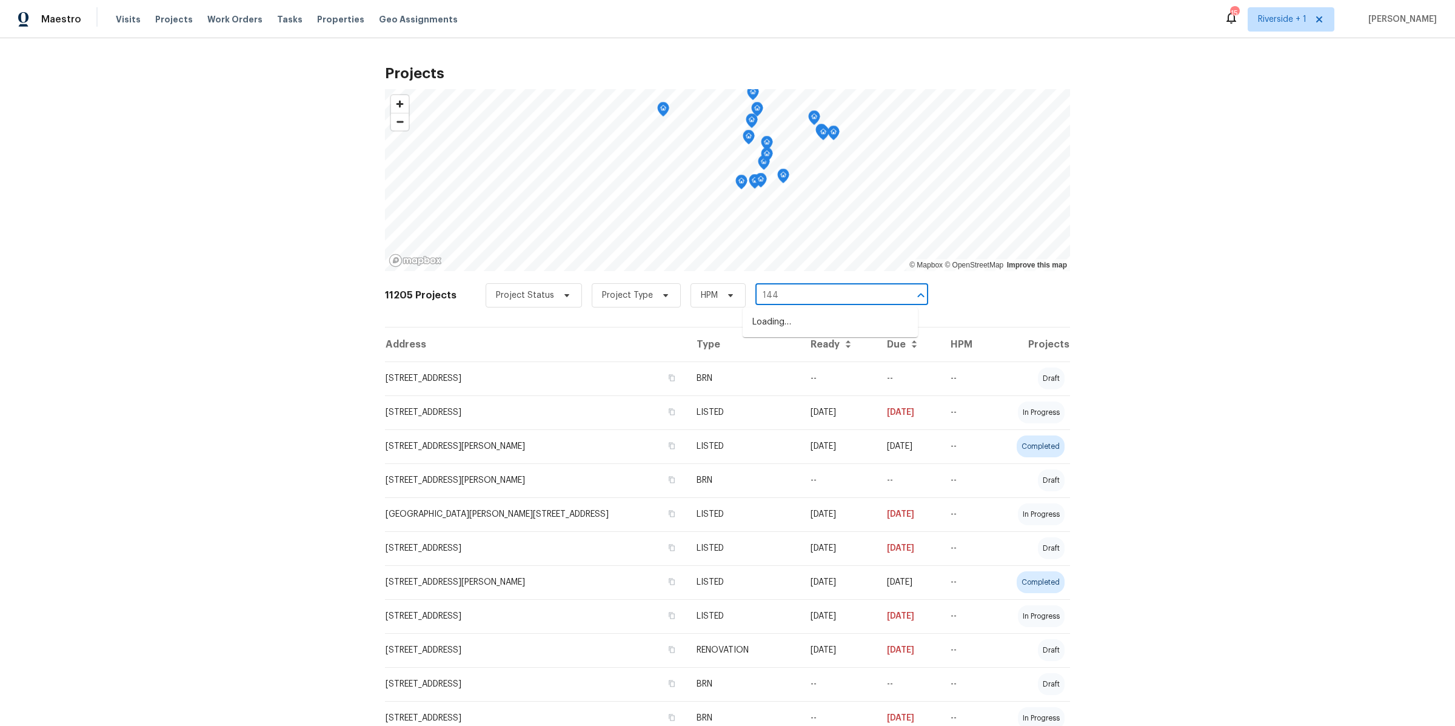
type input "1442"
click at [838, 372] on li "[STREET_ADDRESS]" at bounding box center [830, 362] width 175 height 20
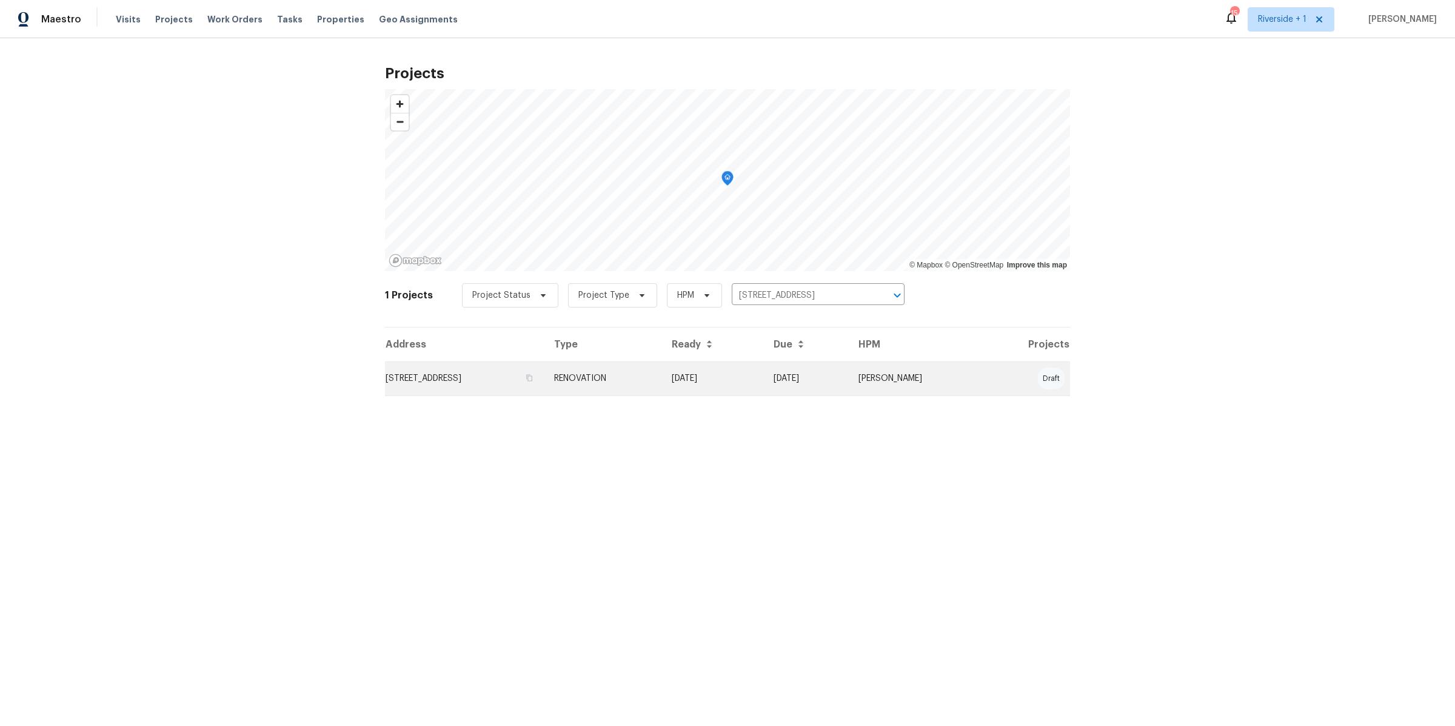
click at [662, 375] on td "RENOVATION" at bounding box center [603, 378] width 118 height 34
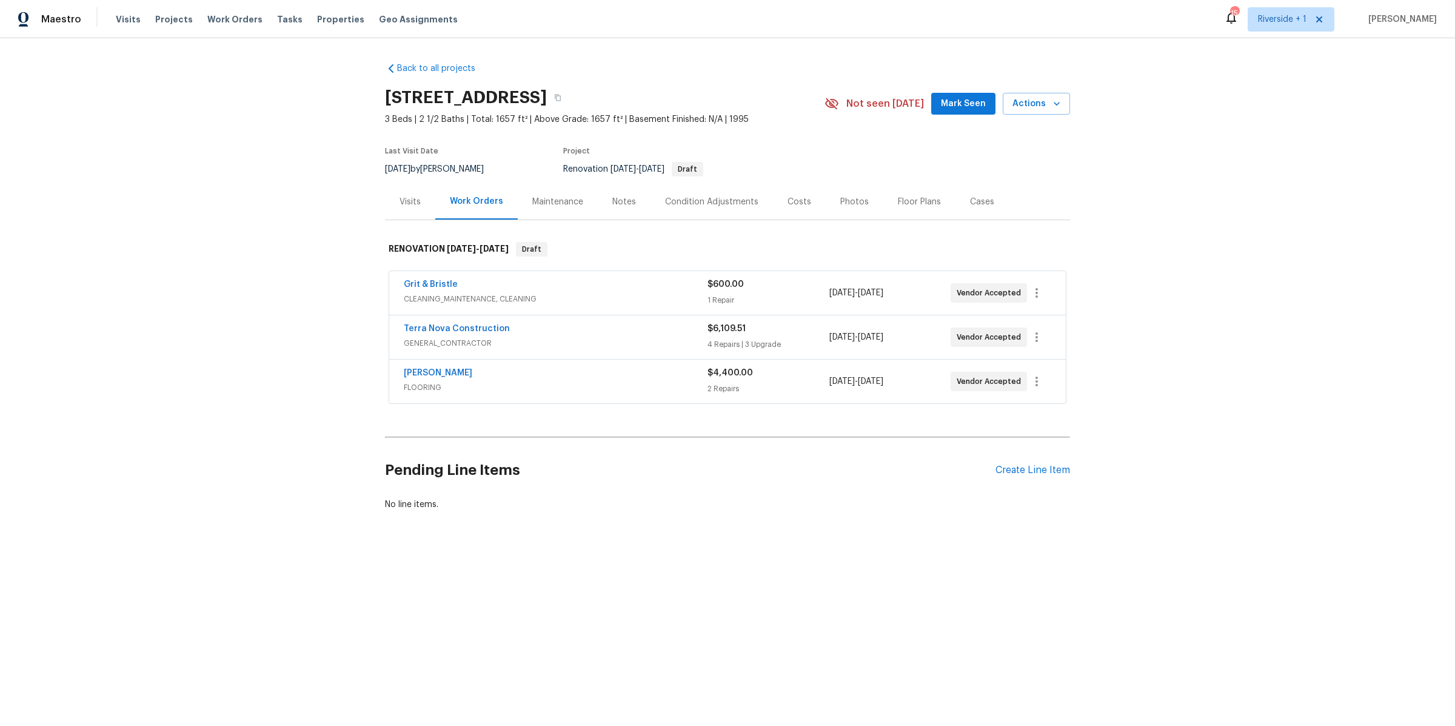
click at [612, 203] on div "Notes" at bounding box center [624, 202] width 24 height 12
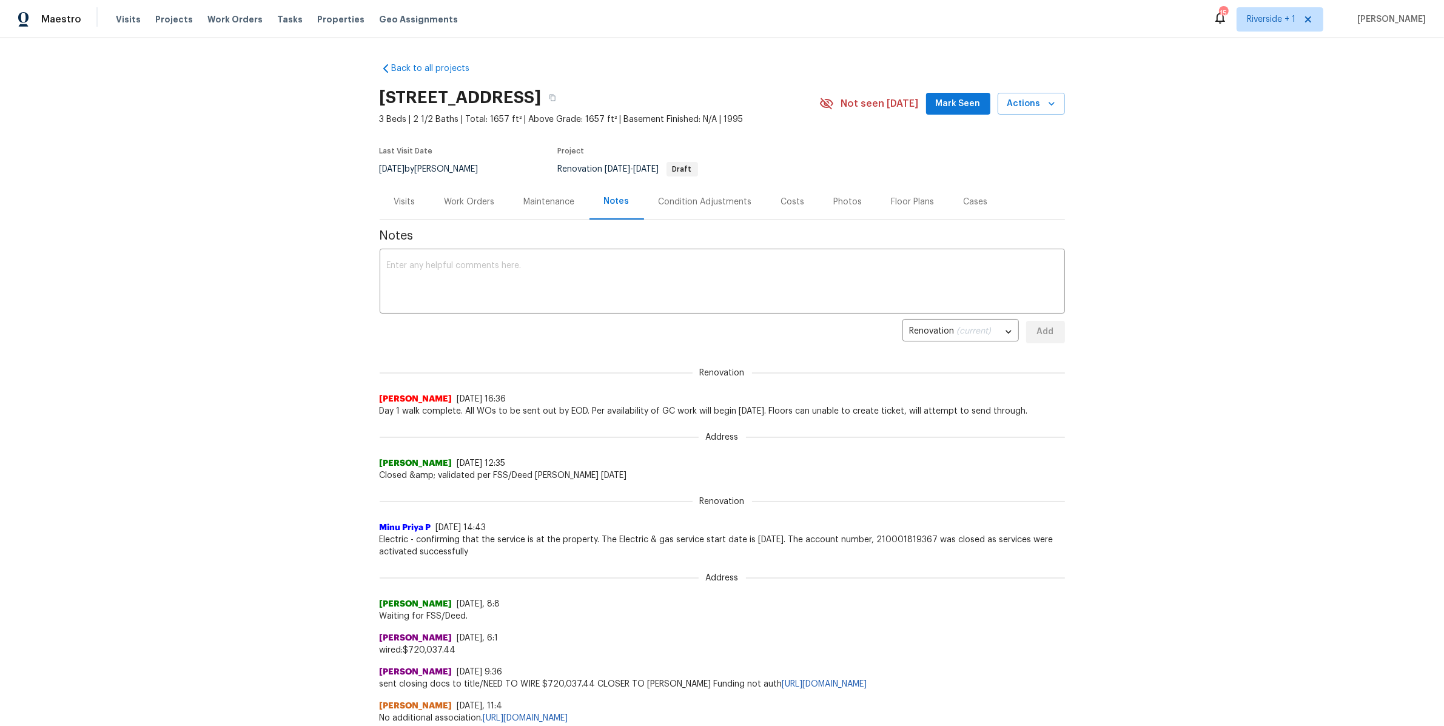
click at [474, 199] on div "Work Orders" at bounding box center [469, 202] width 50 height 12
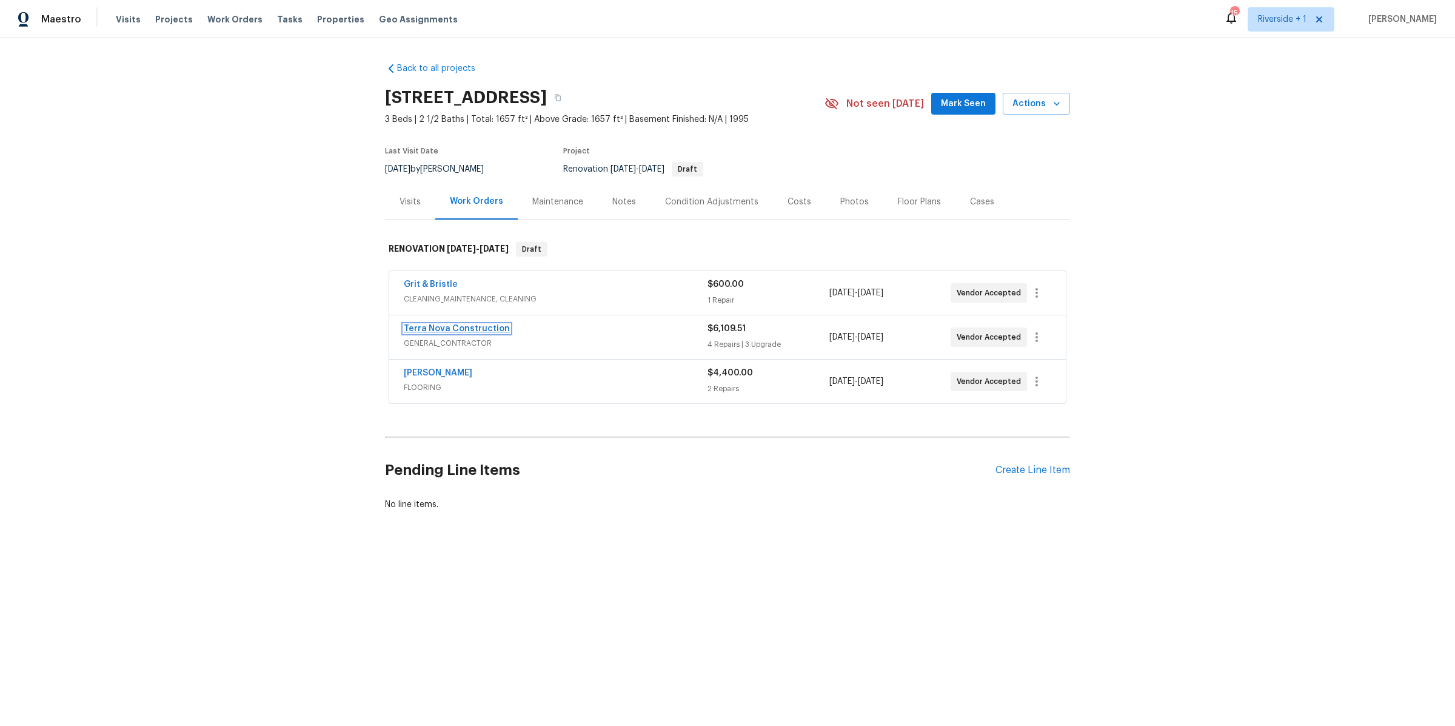
click at [483, 329] on link "Terra Nova Construction" at bounding box center [457, 328] width 106 height 8
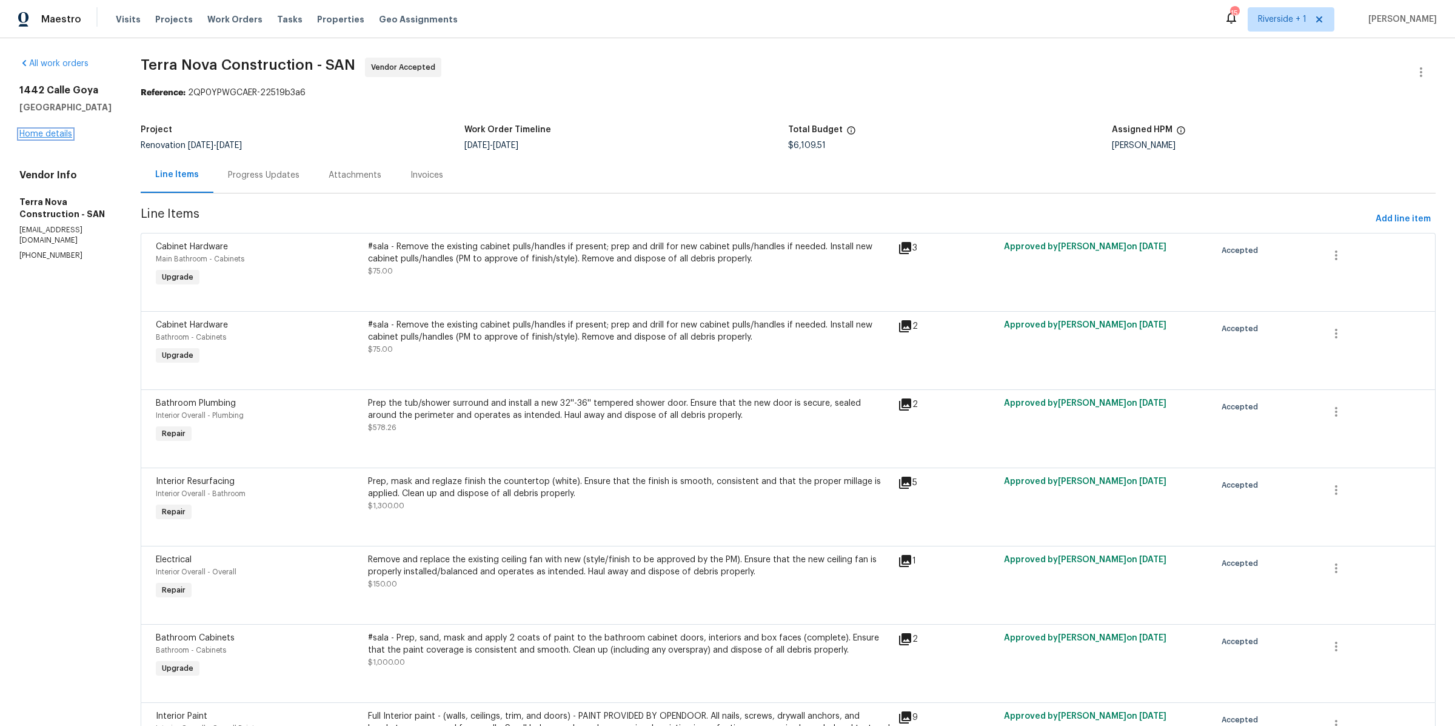
click at [64, 135] on link "Home details" at bounding box center [45, 134] width 53 height 8
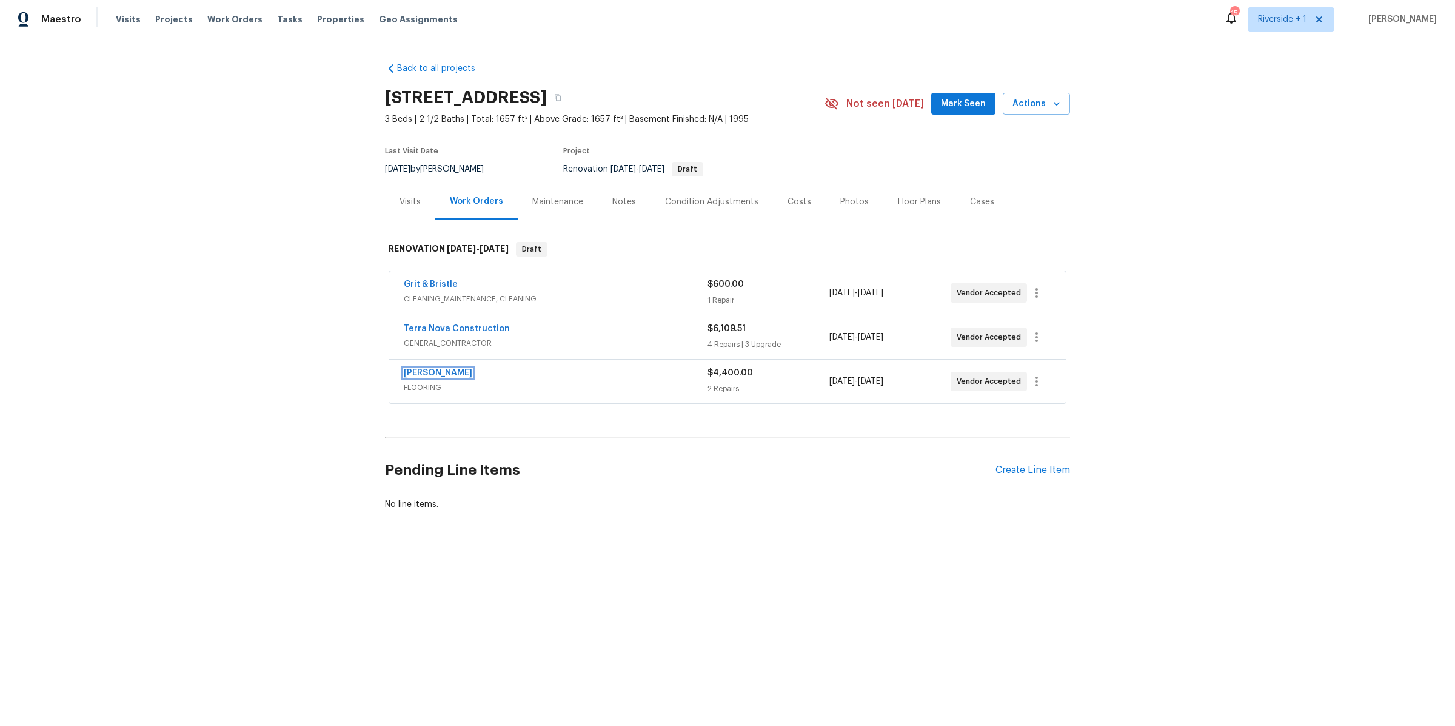
click at [454, 370] on link "[PERSON_NAME]" at bounding box center [438, 373] width 69 height 8
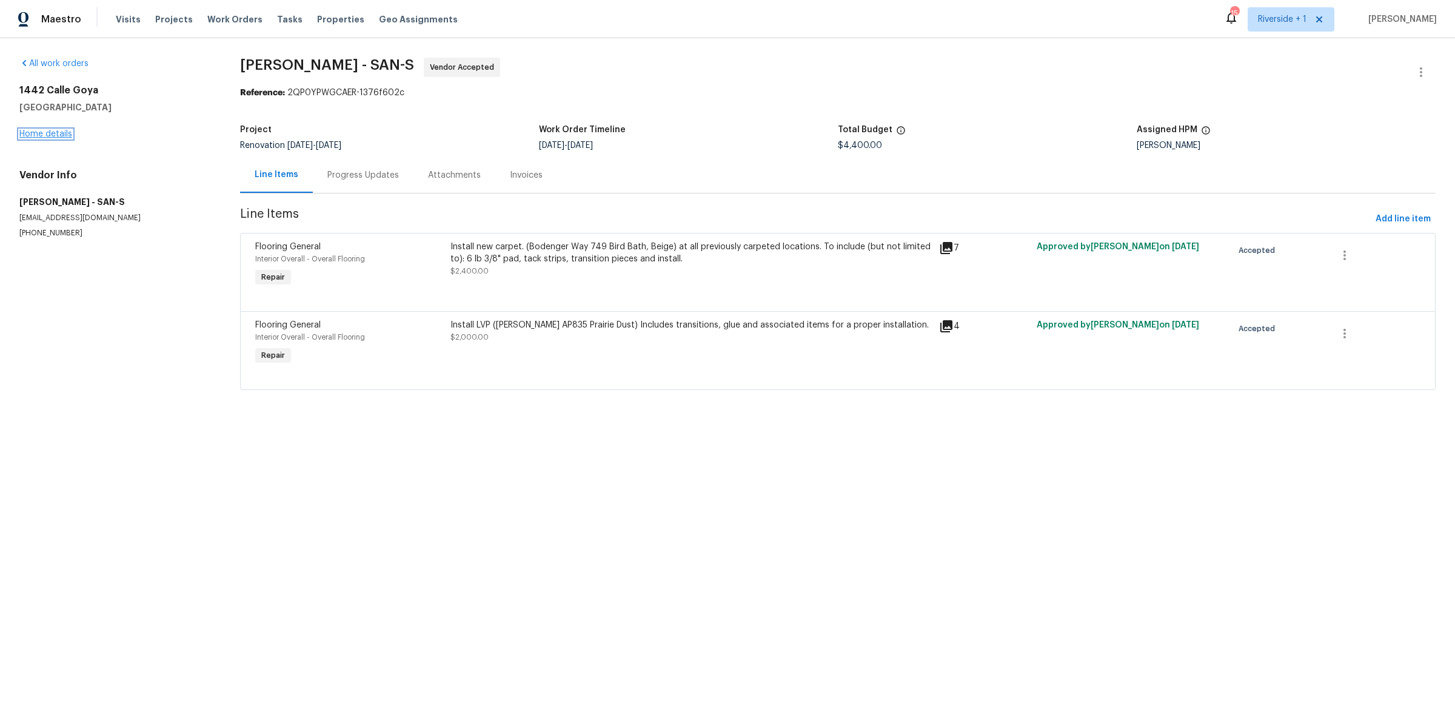
click at [41, 132] on link "Home details" at bounding box center [45, 134] width 53 height 8
